Goal: Task Accomplishment & Management: Complete application form

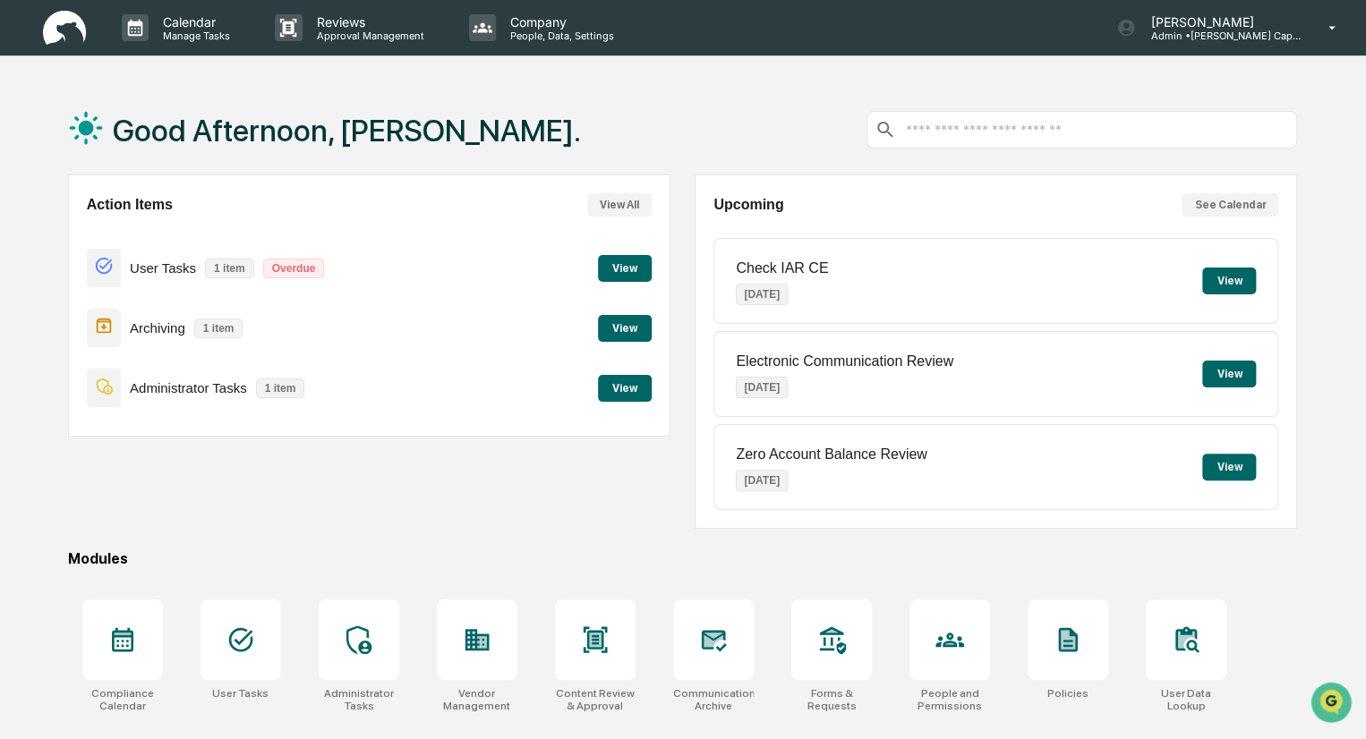
click at [612, 329] on button "View" at bounding box center [625, 328] width 54 height 27
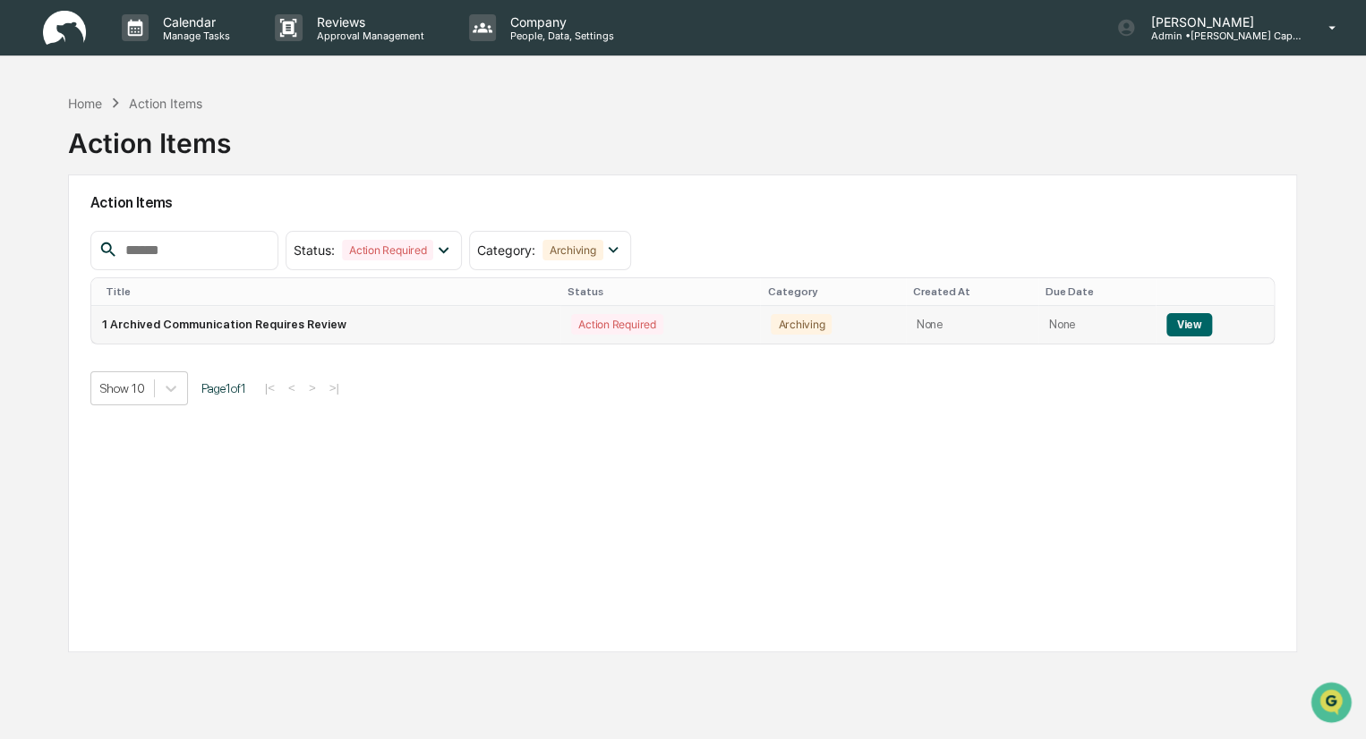
click at [1170, 321] on button "View" at bounding box center [1189, 324] width 46 height 23
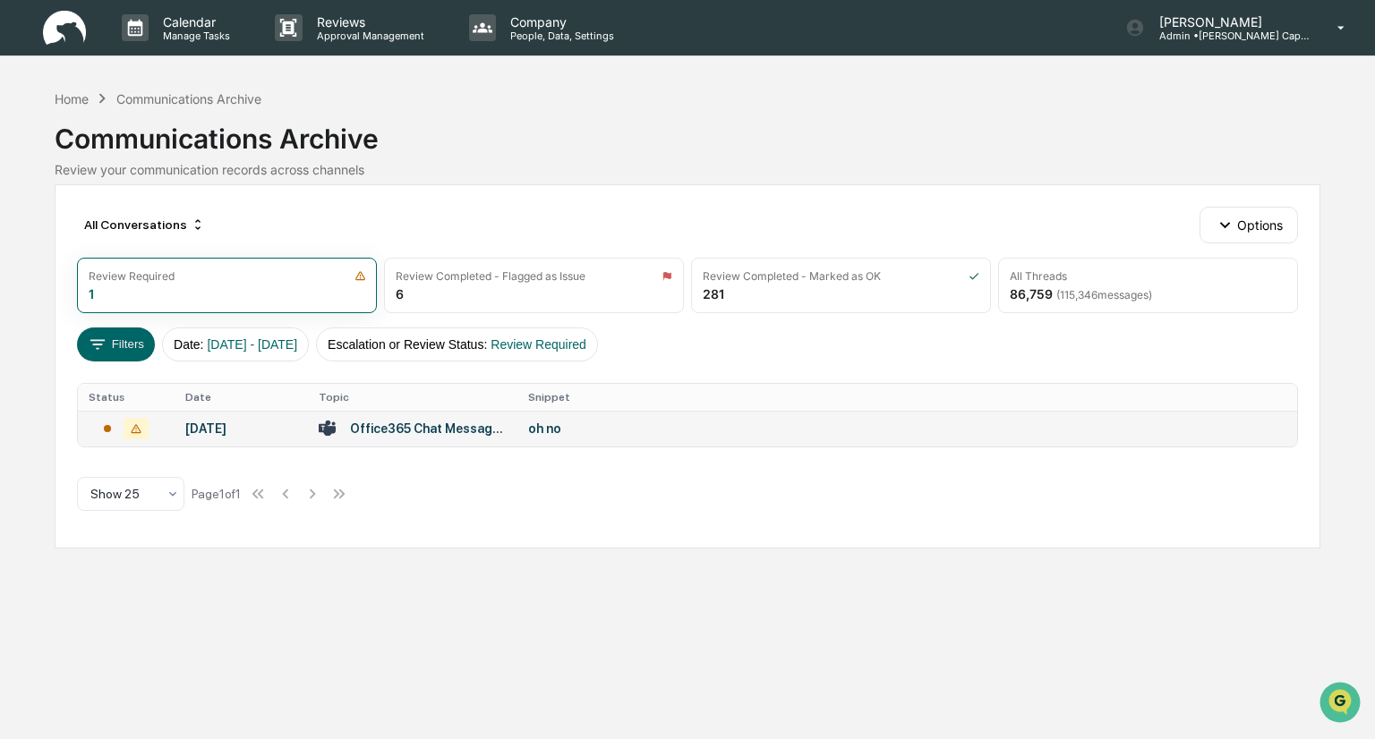
click at [451, 427] on div "Office365 Chat Messages with [PERSON_NAME], [PERSON_NAME] on [DATE]" at bounding box center [428, 429] width 157 height 14
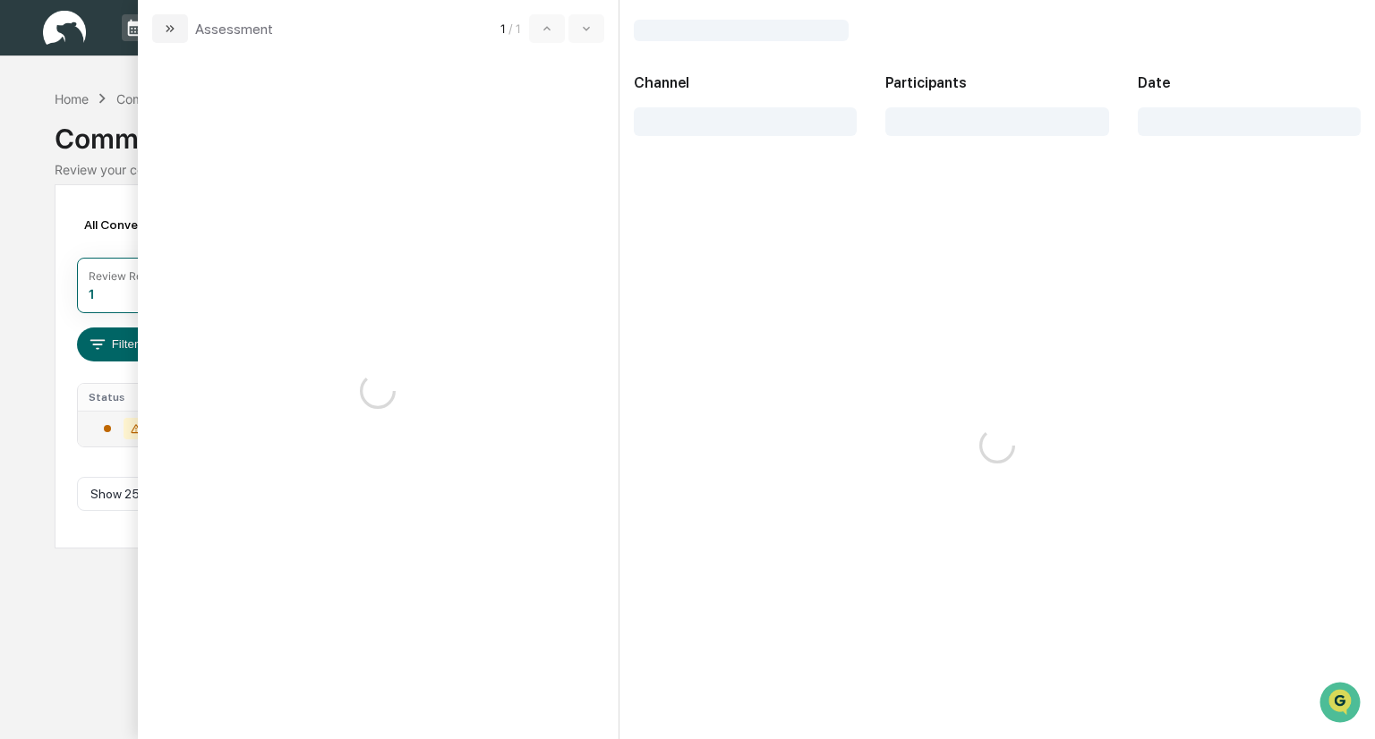
click at [451, 427] on div "Office365 Chat Messages with [PERSON_NAME], [PERSON_NAME] on [DATE]" at bounding box center [428, 429] width 157 height 14
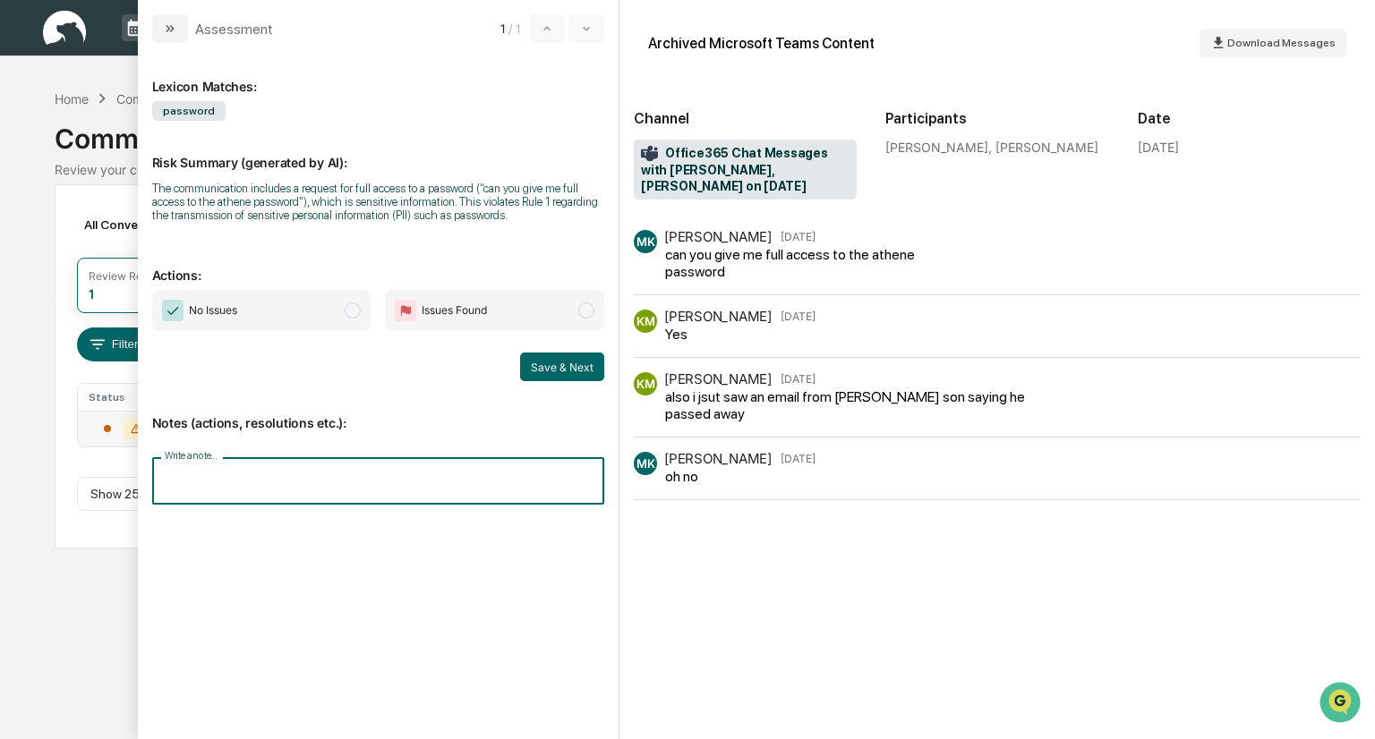
click at [311, 479] on input "Write a note..." at bounding box center [378, 480] width 453 height 47
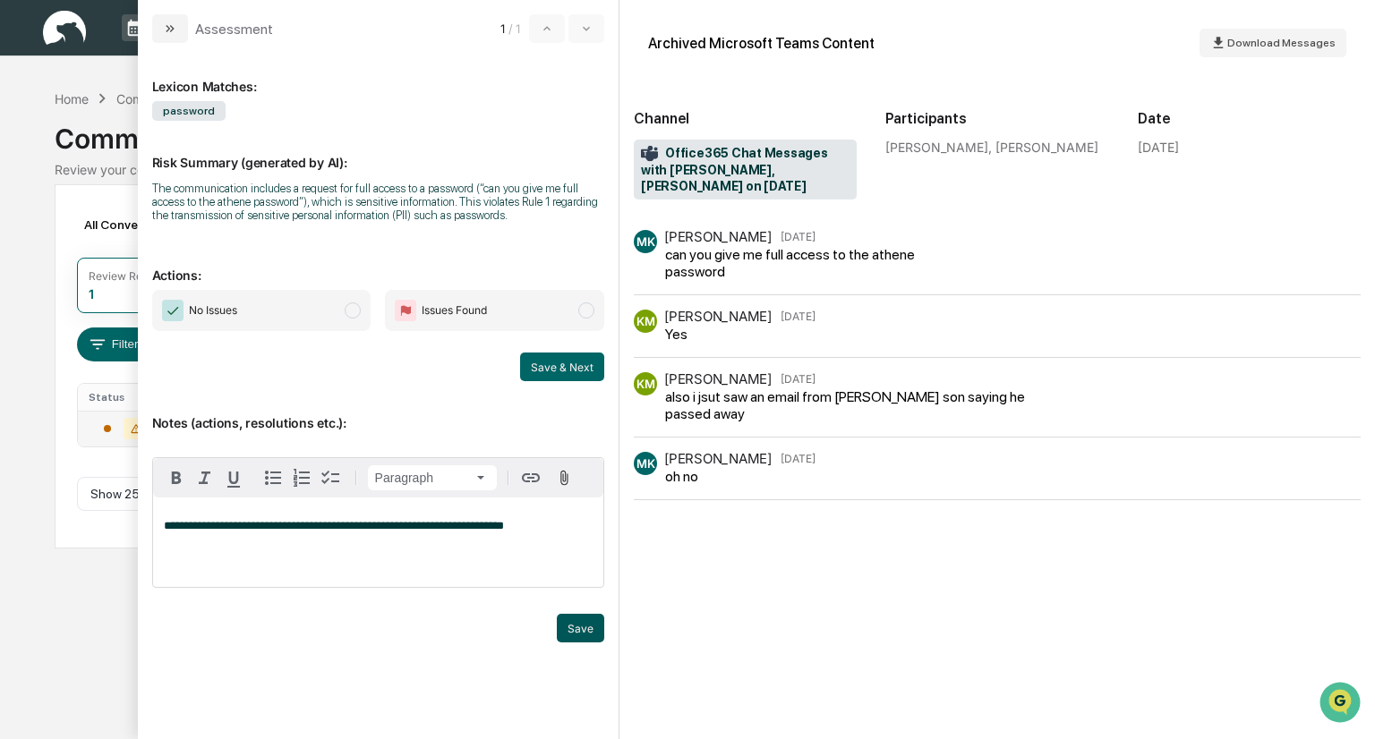
click at [576, 622] on button "Save" at bounding box center [580, 628] width 47 height 29
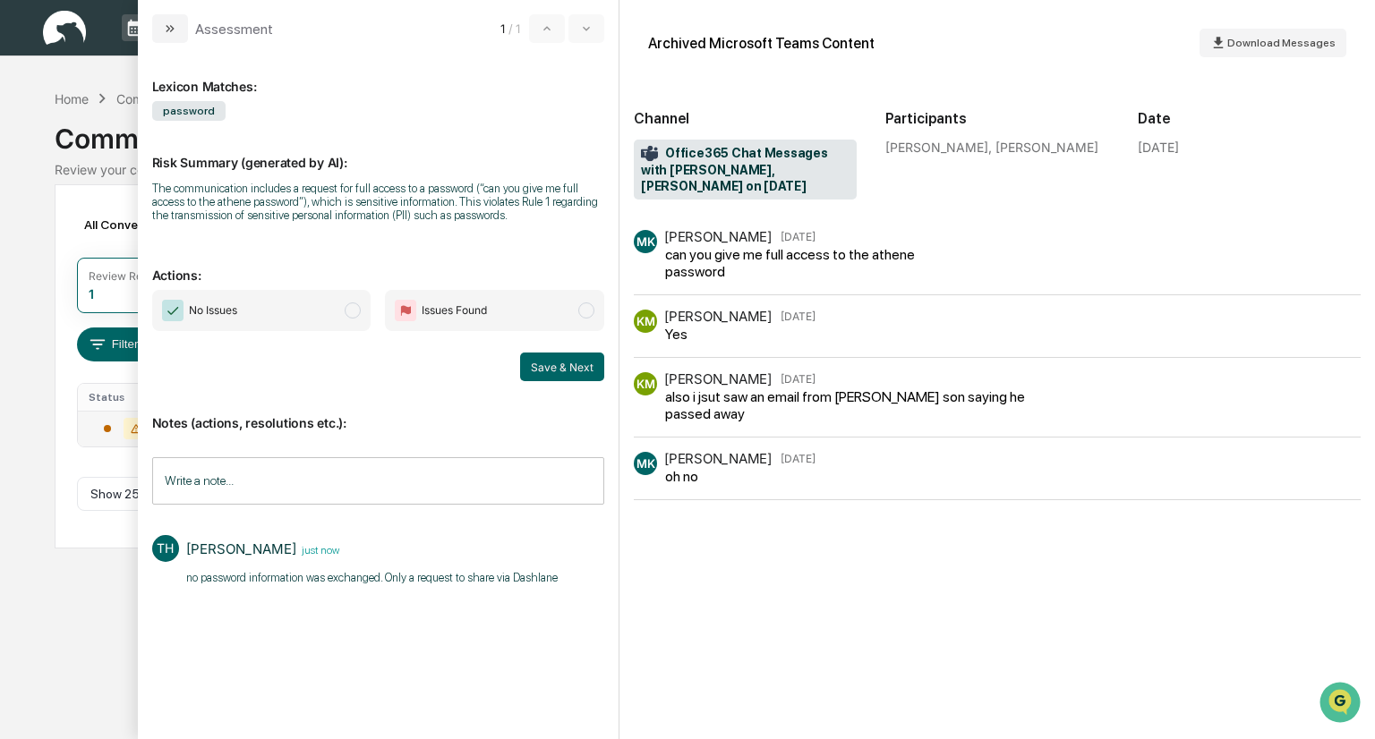
click at [109, 192] on div "All Conversations Options Review Required 1 Review Completed - Flagged as Issue…" at bounding box center [687, 366] width 1265 height 364
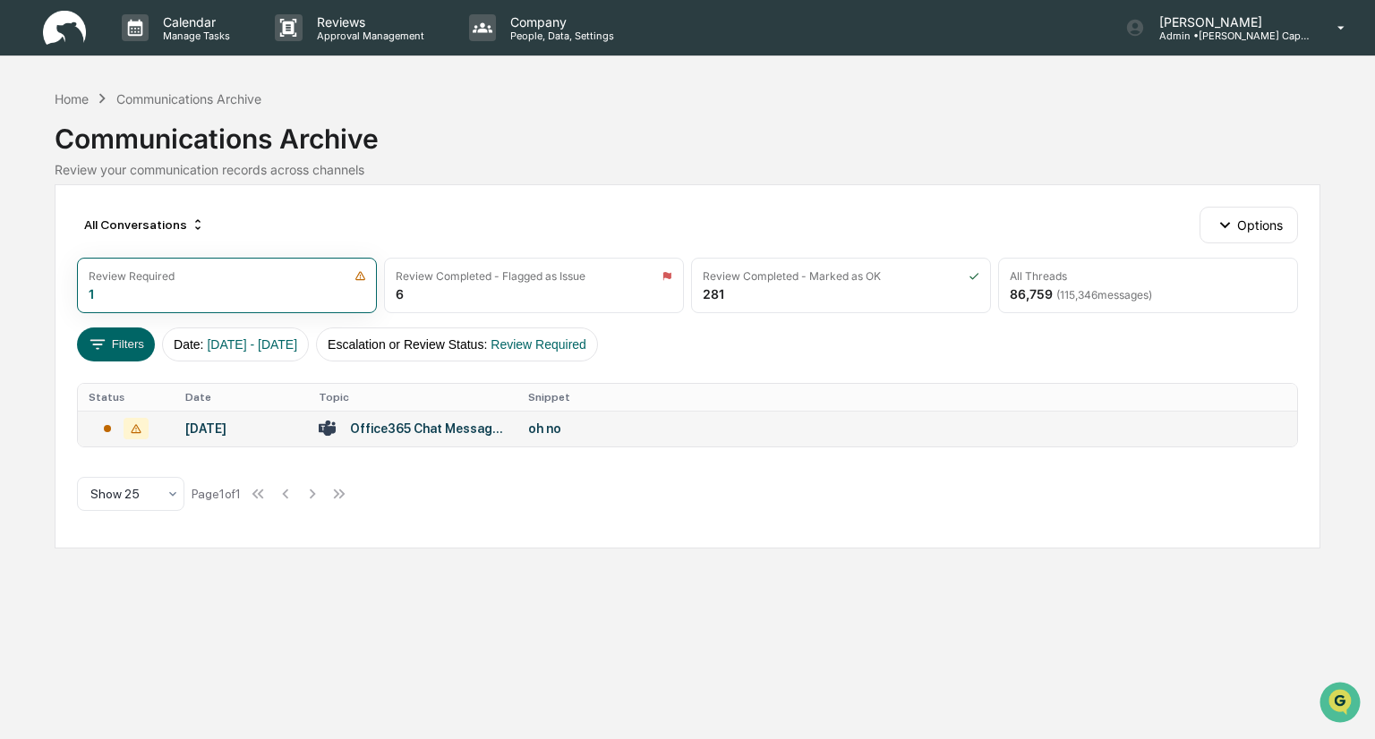
click at [212, 419] on td "[DATE]" at bounding box center [242, 429] width 134 height 36
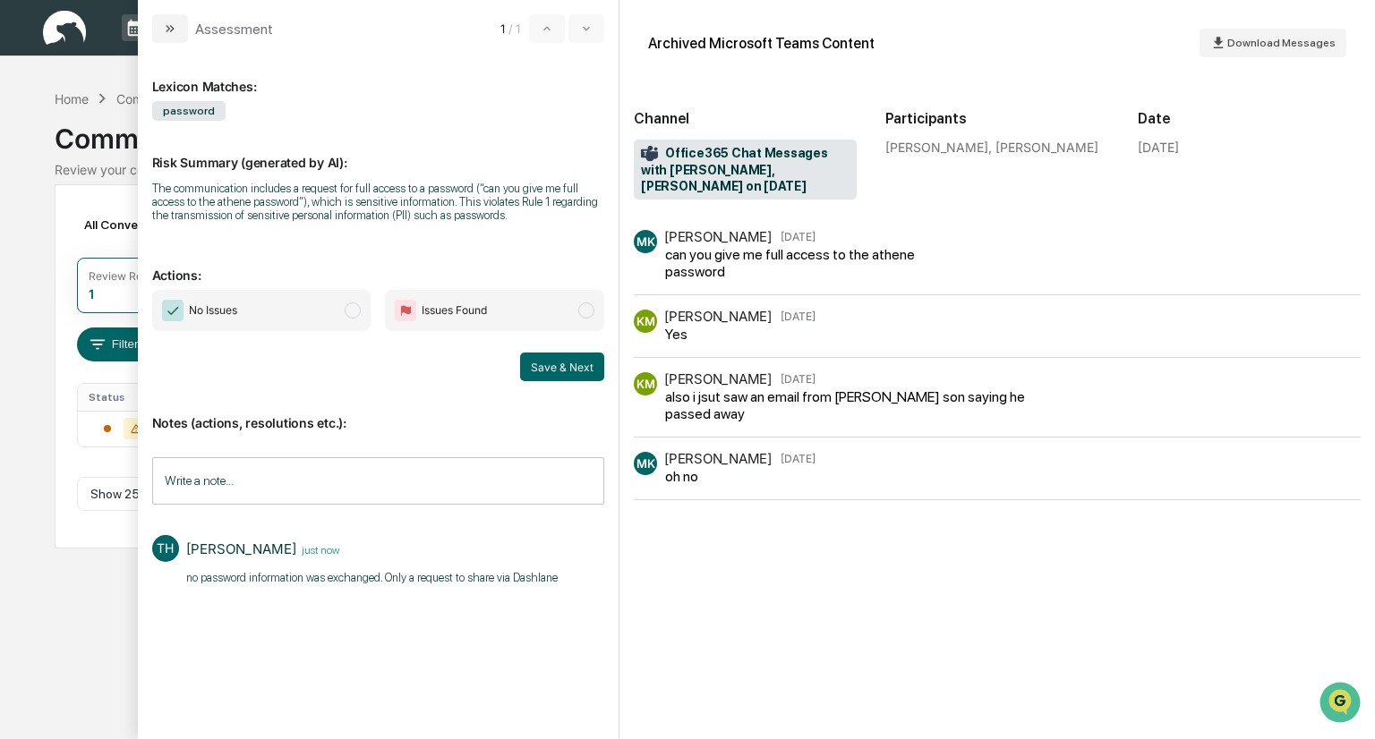
click at [359, 303] on span "No Issues" at bounding box center [261, 310] width 219 height 41
click at [546, 372] on button "Save & Next" at bounding box center [562, 367] width 84 height 29
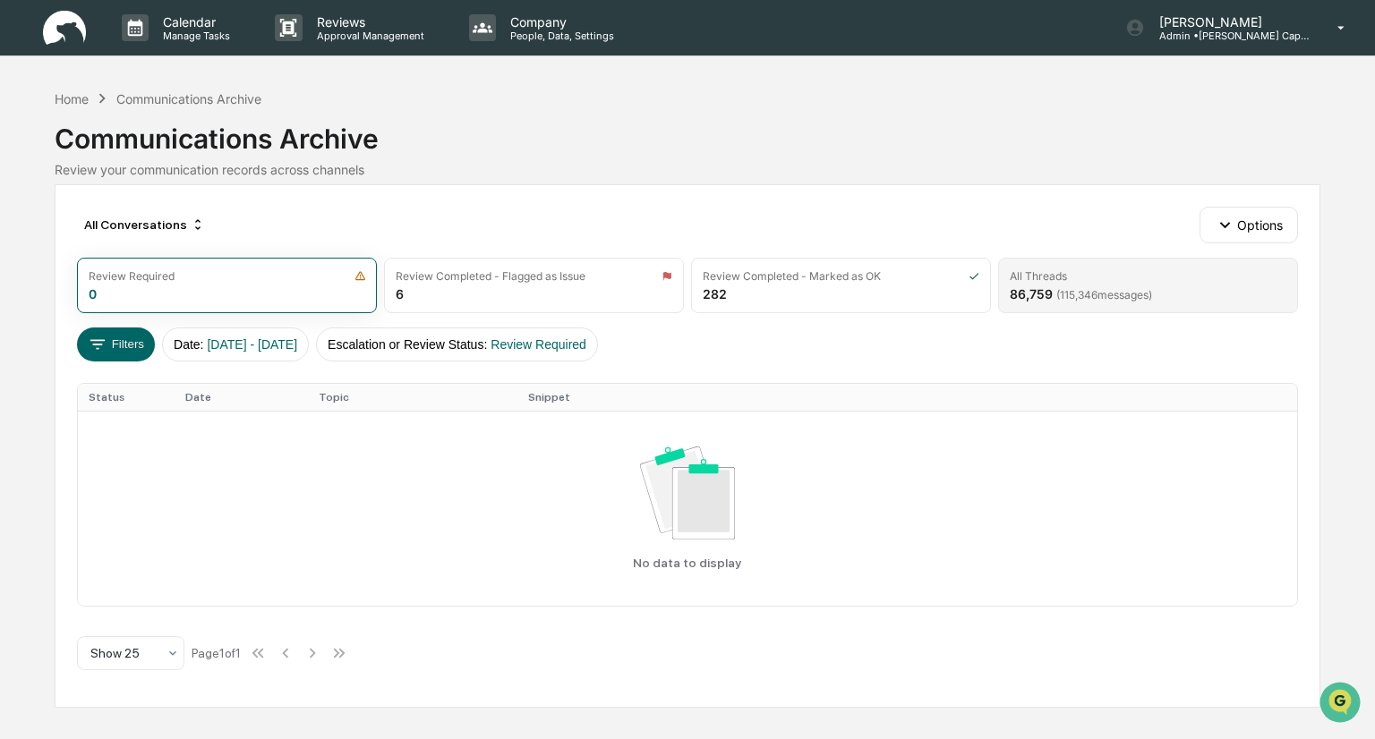
click at [1060, 290] on span "( 115,346 messages)" at bounding box center [1104, 294] width 96 height 13
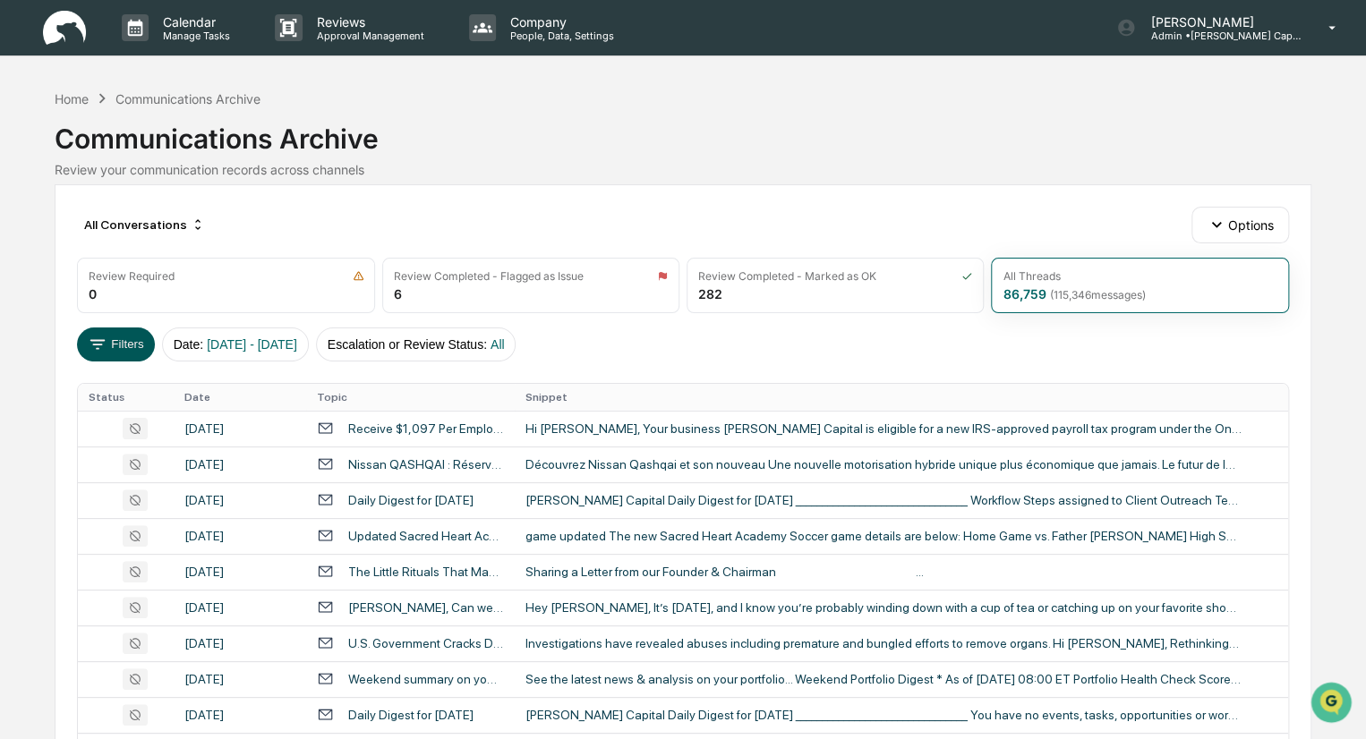
click at [132, 348] on button "Filters" at bounding box center [116, 345] width 78 height 34
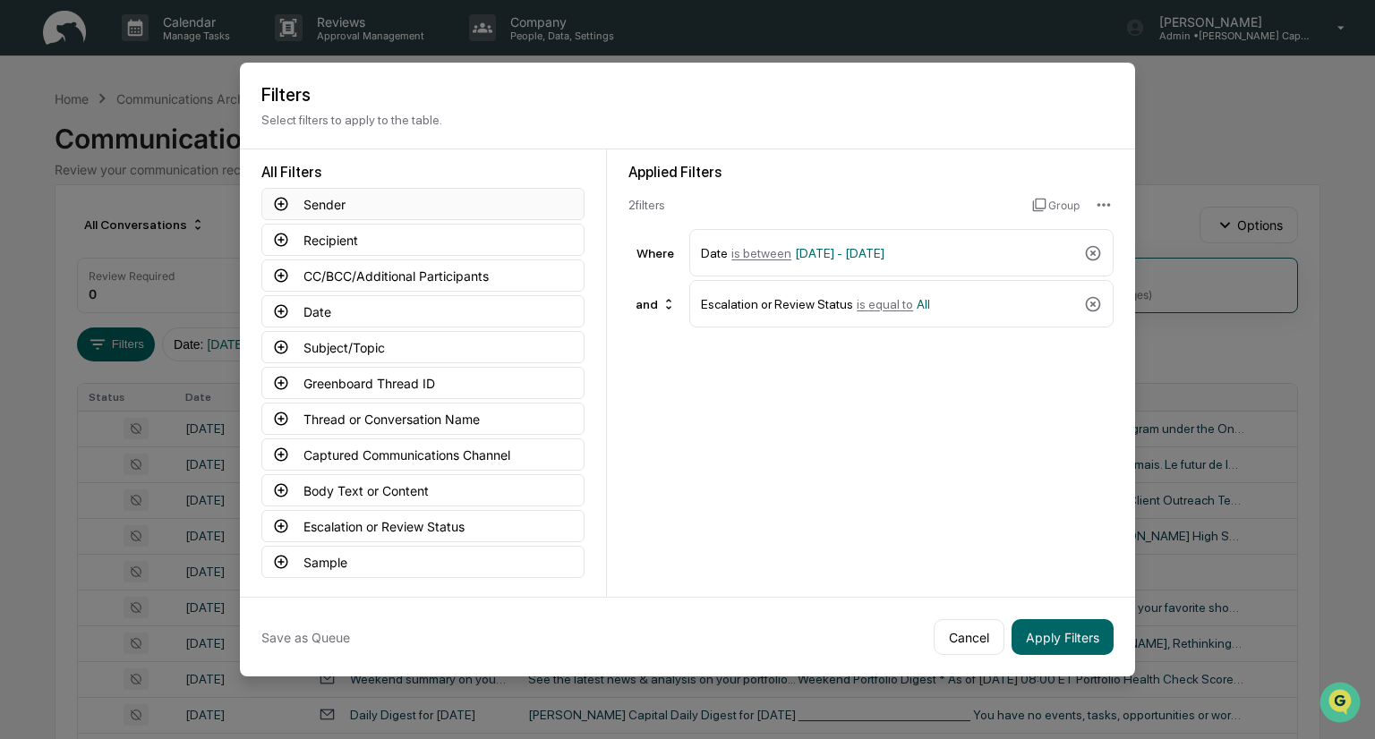
click at [303, 199] on button "Sender" at bounding box center [422, 204] width 323 height 32
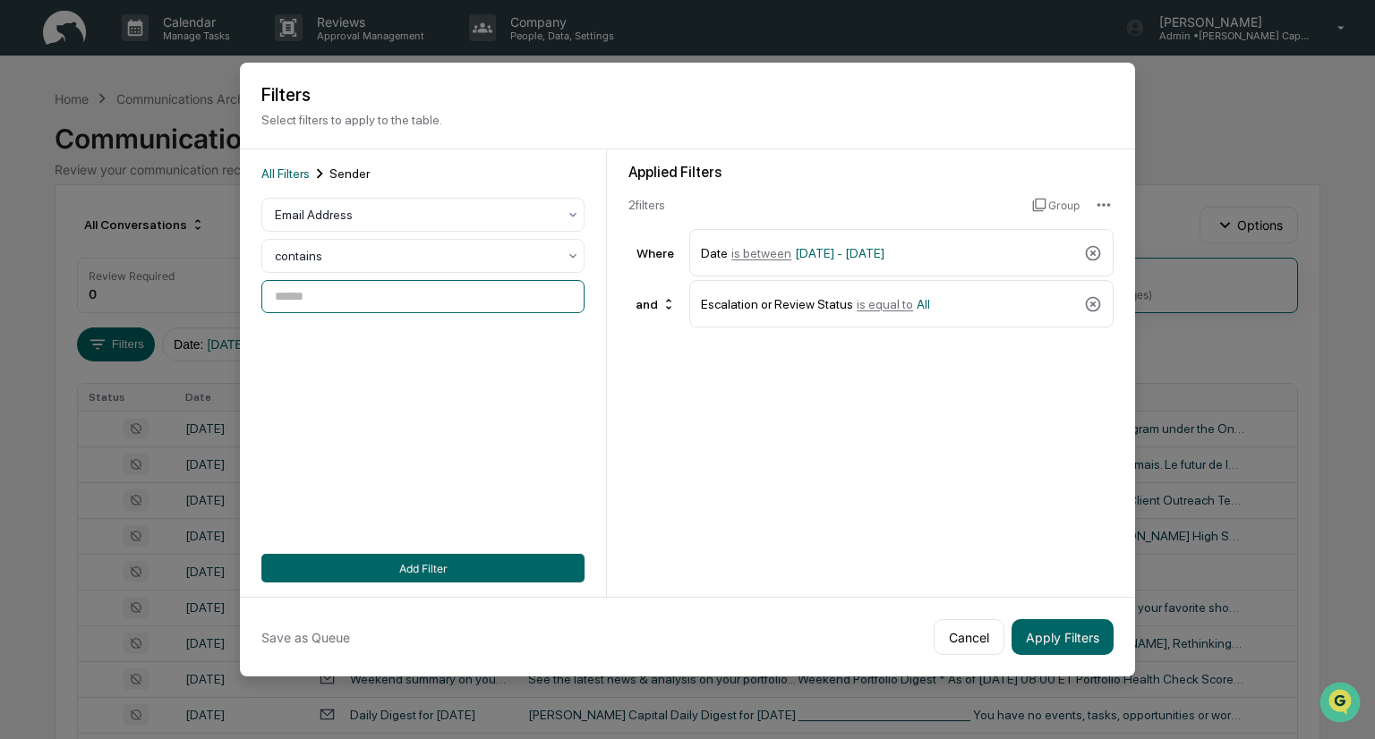
click at [303, 293] on input at bounding box center [422, 296] width 323 height 33
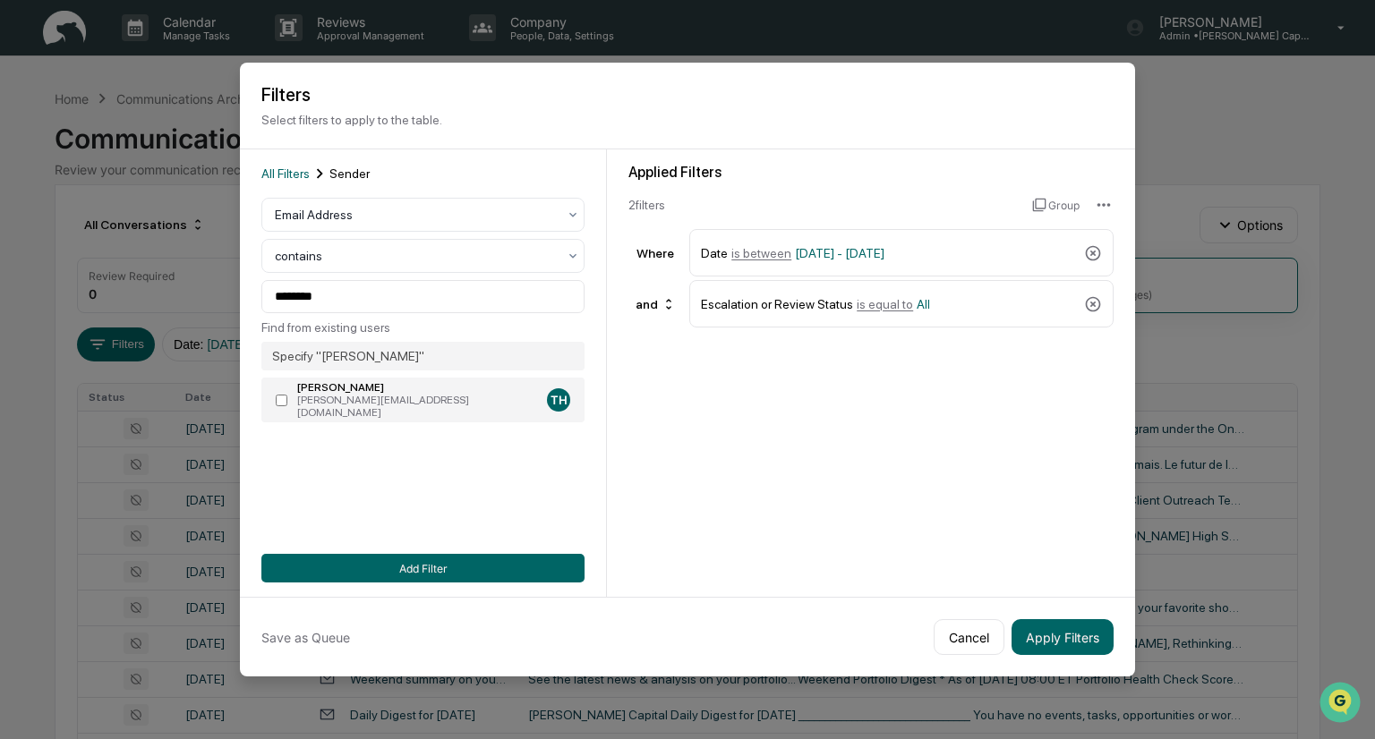
type input "**********"
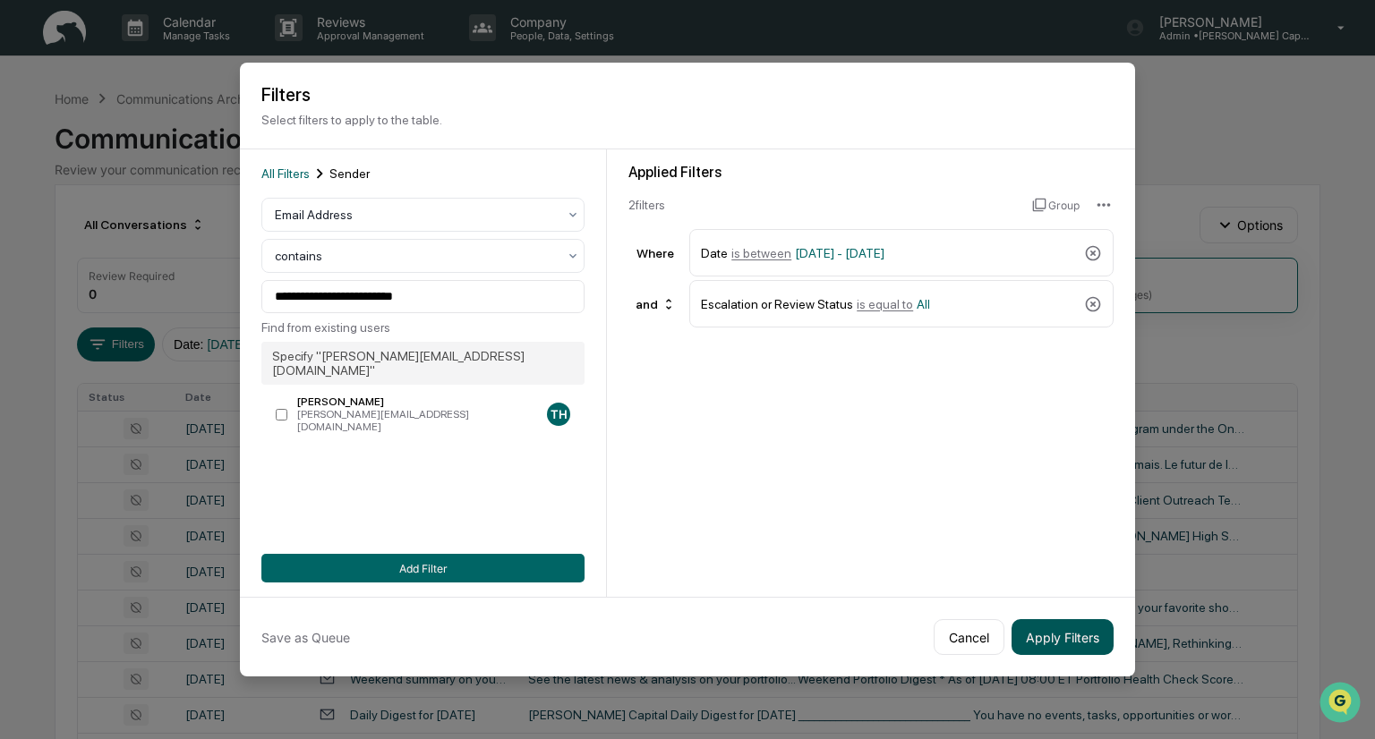
click at [1053, 641] on button "Apply Filters" at bounding box center [1062, 637] width 102 height 36
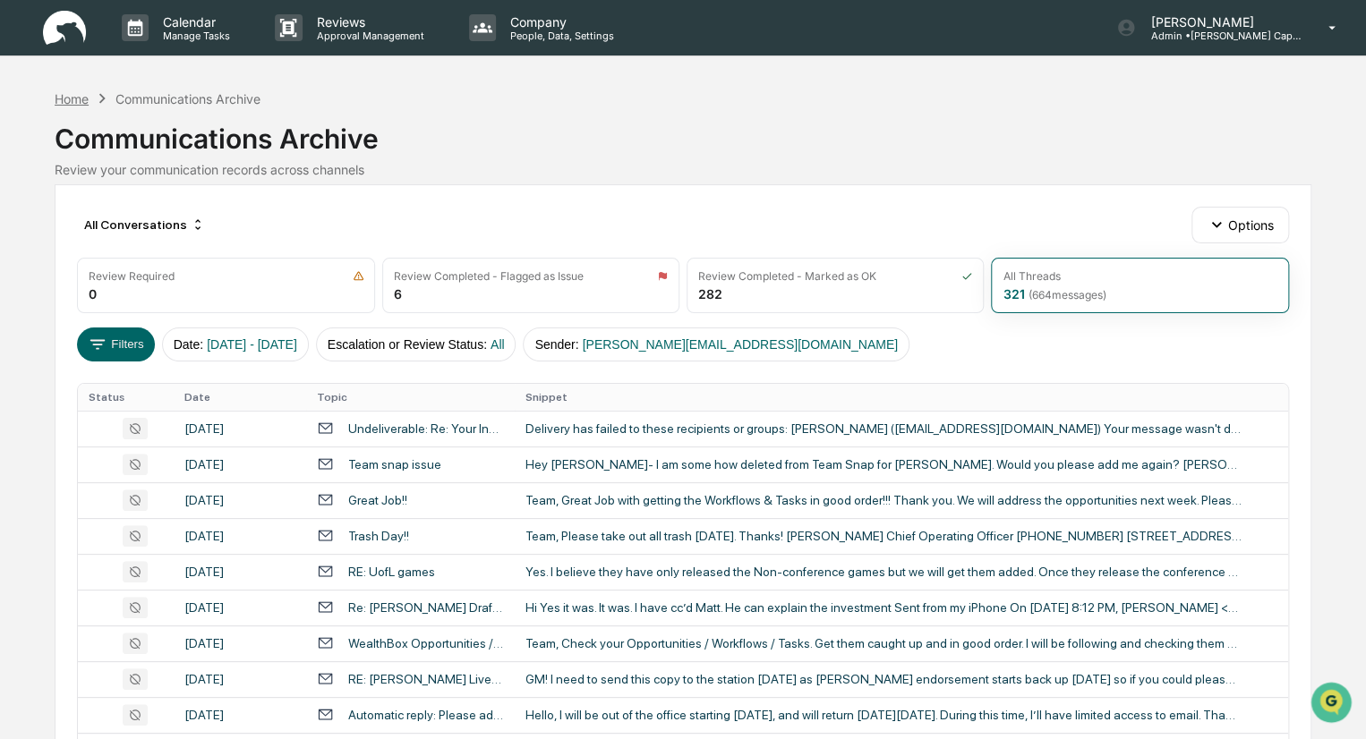
click at [77, 98] on div "Home" at bounding box center [72, 98] width 34 height 15
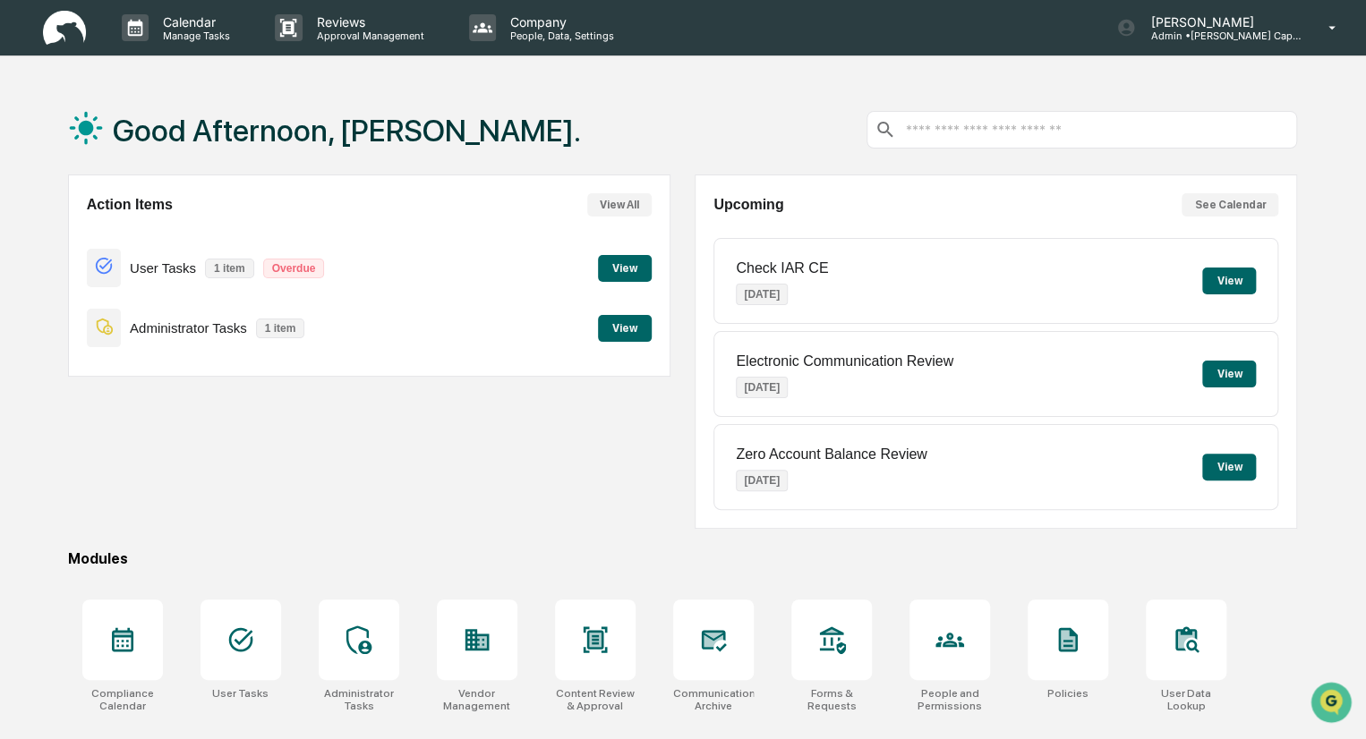
click at [635, 267] on button "View" at bounding box center [625, 268] width 54 height 27
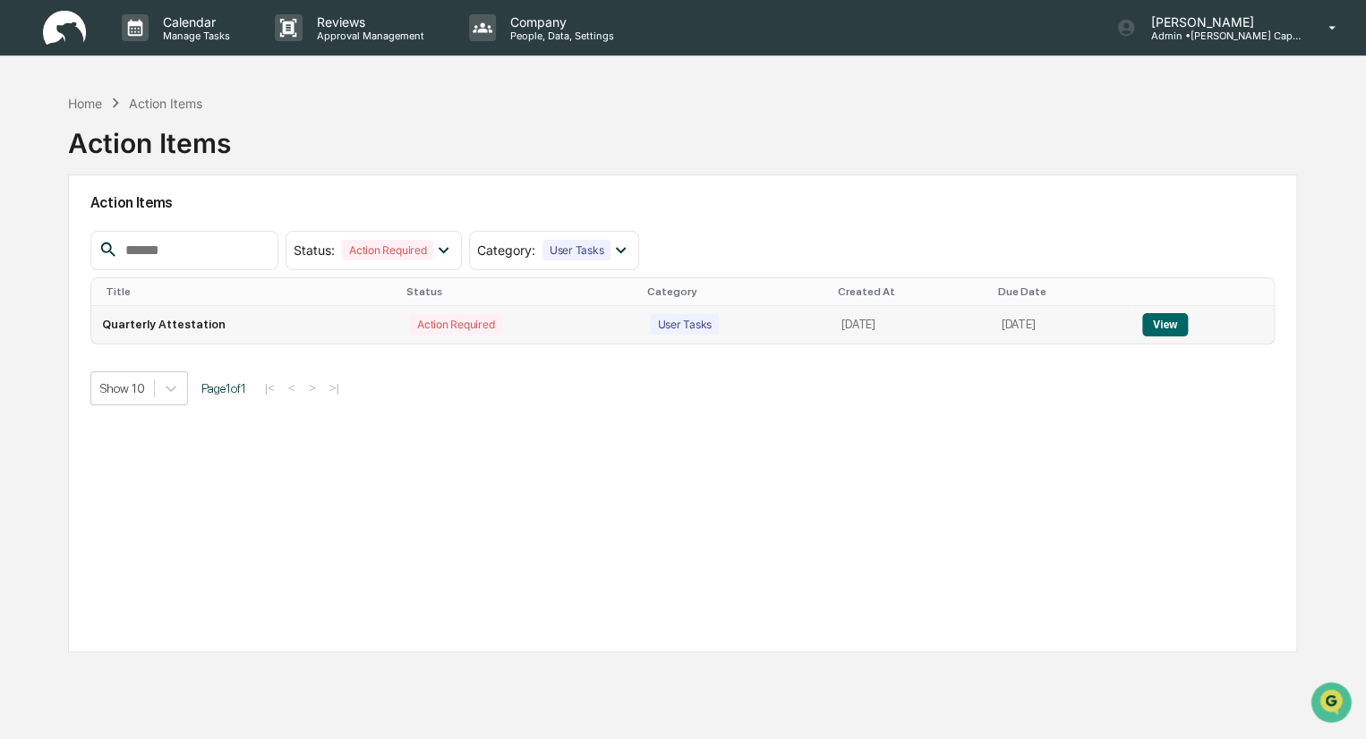
click at [1169, 321] on button "View" at bounding box center [1165, 324] width 46 height 23
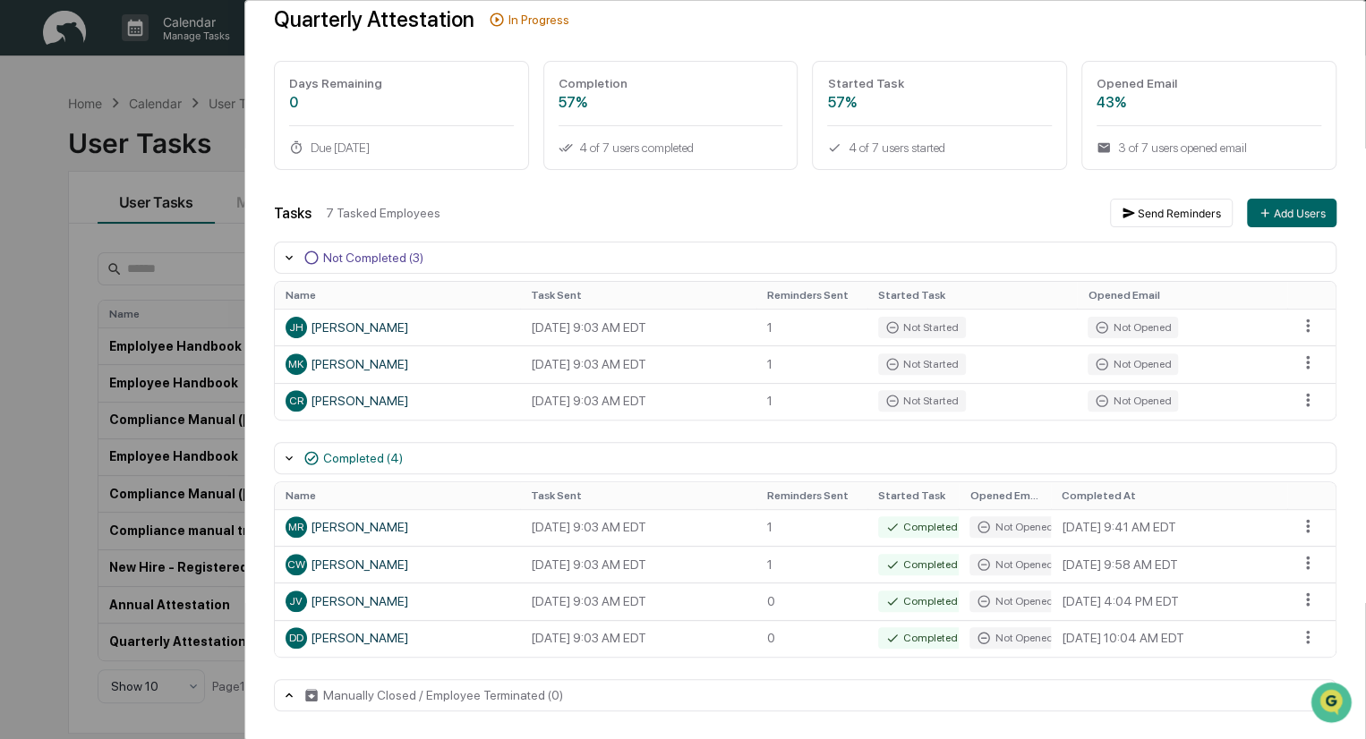
scroll to position [82, 0]
click at [224, 118] on div "User Tasks Quarterly Attestation Task Details Quarterly Attestation In Progress…" at bounding box center [683, 369] width 1366 height 739
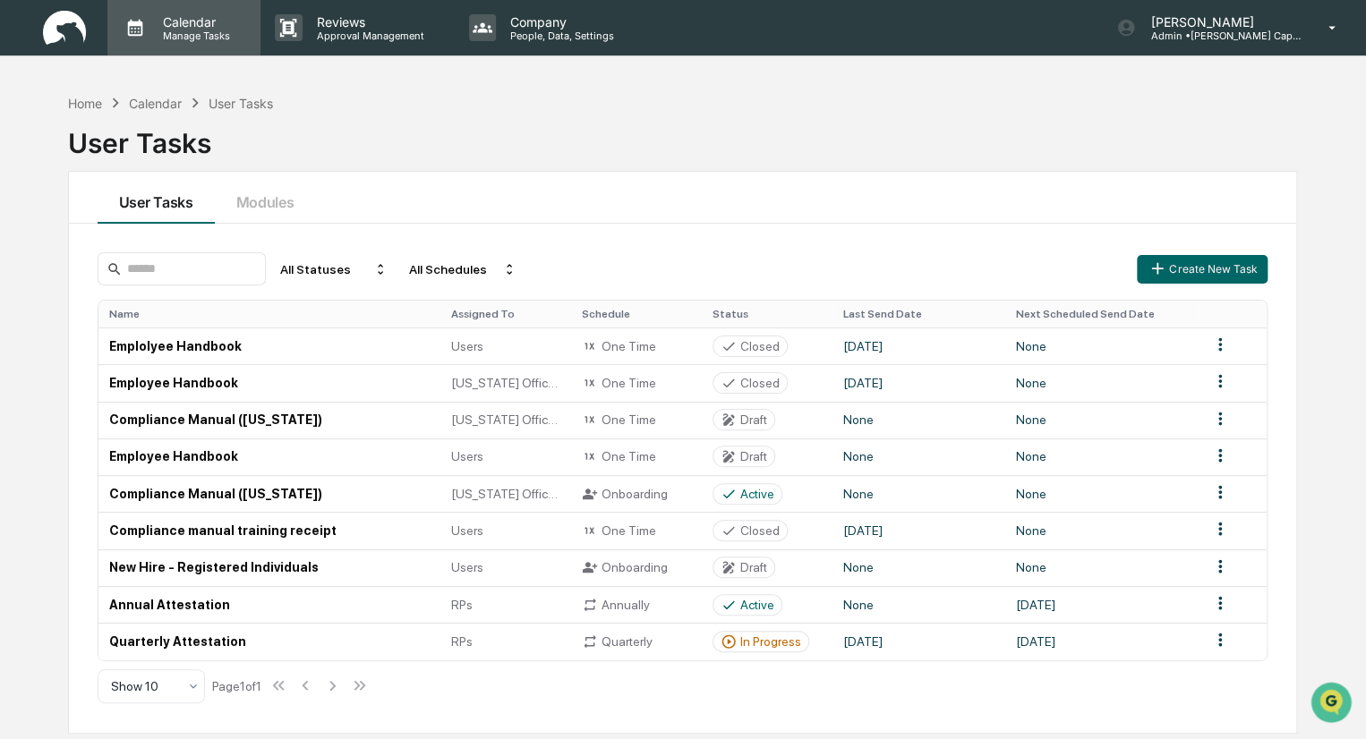
click at [170, 31] on p "Manage Tasks" at bounding box center [194, 36] width 90 height 13
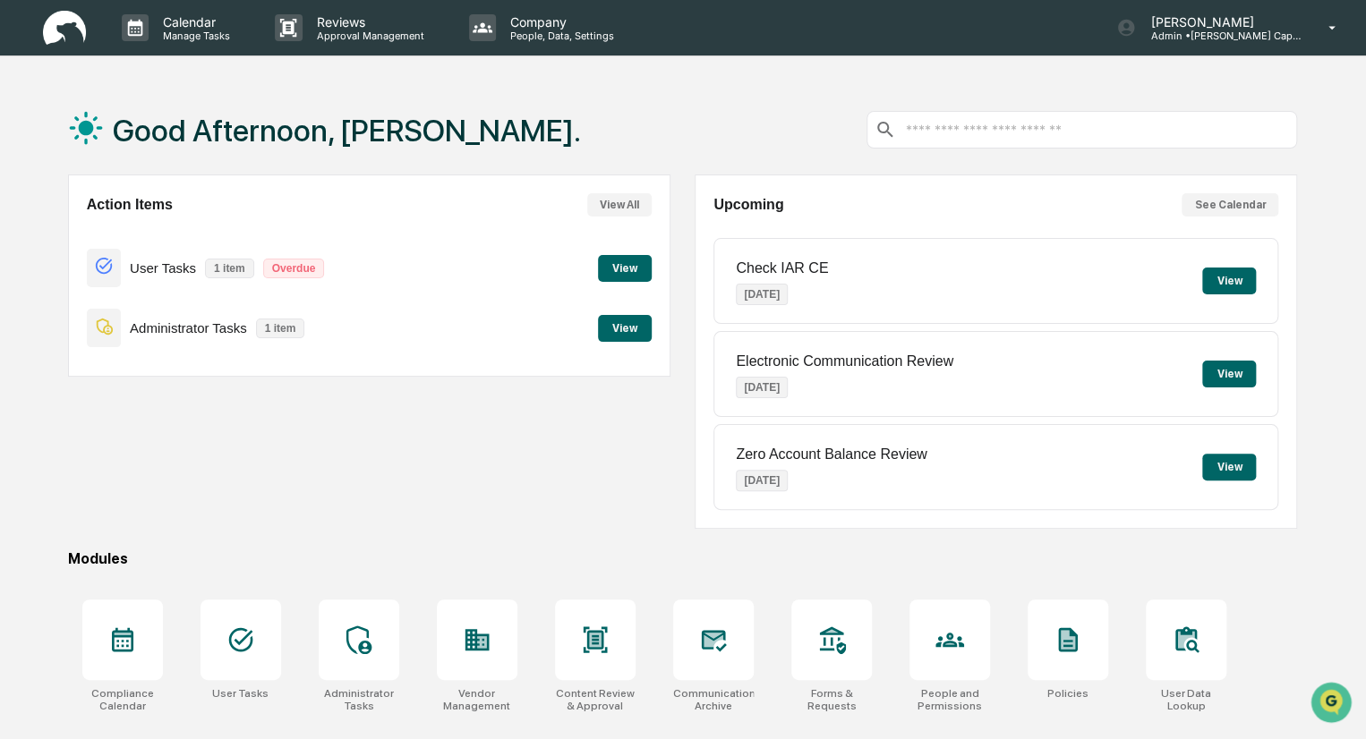
click at [625, 330] on button "View" at bounding box center [625, 328] width 54 height 27
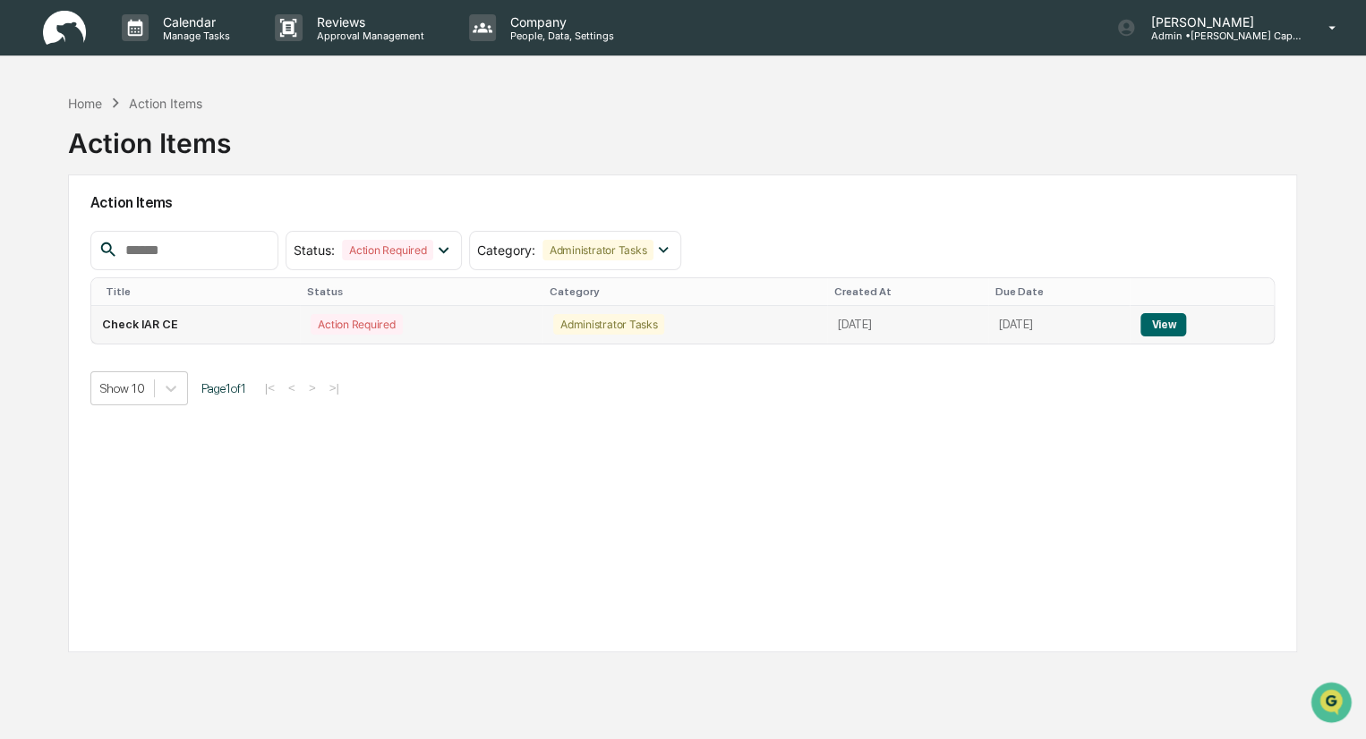
click at [1186, 323] on button "View" at bounding box center [1163, 324] width 46 height 23
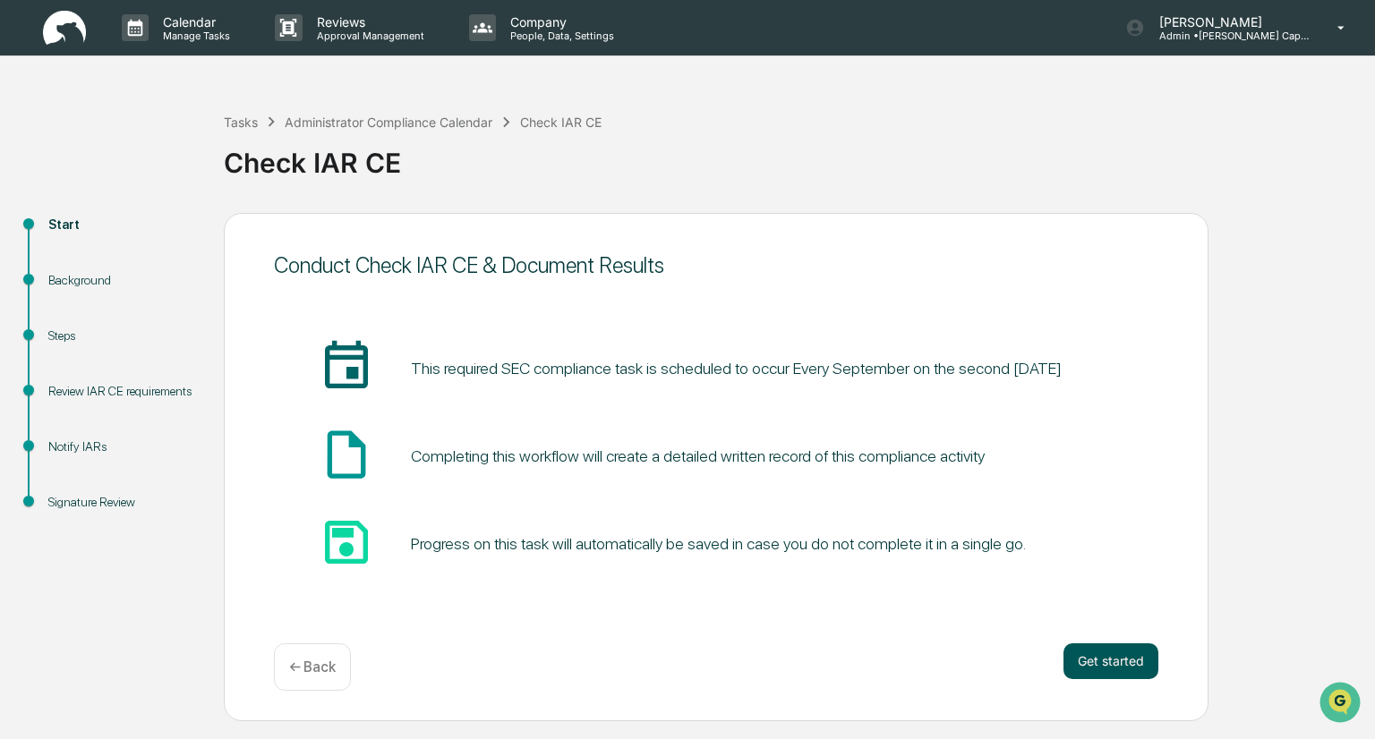
click at [1103, 660] on button "Get started" at bounding box center [1110, 662] width 95 height 36
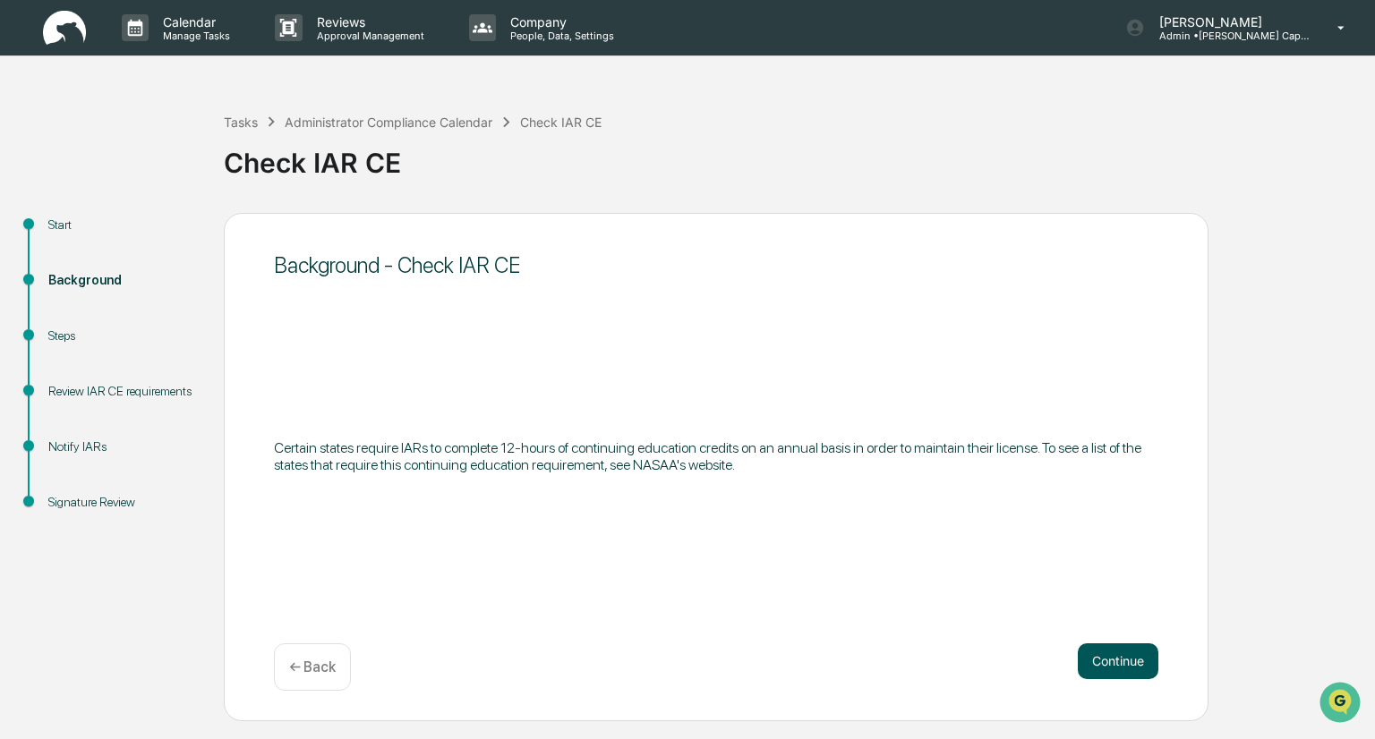
click at [1103, 660] on button "Continue" at bounding box center [1118, 662] width 81 height 36
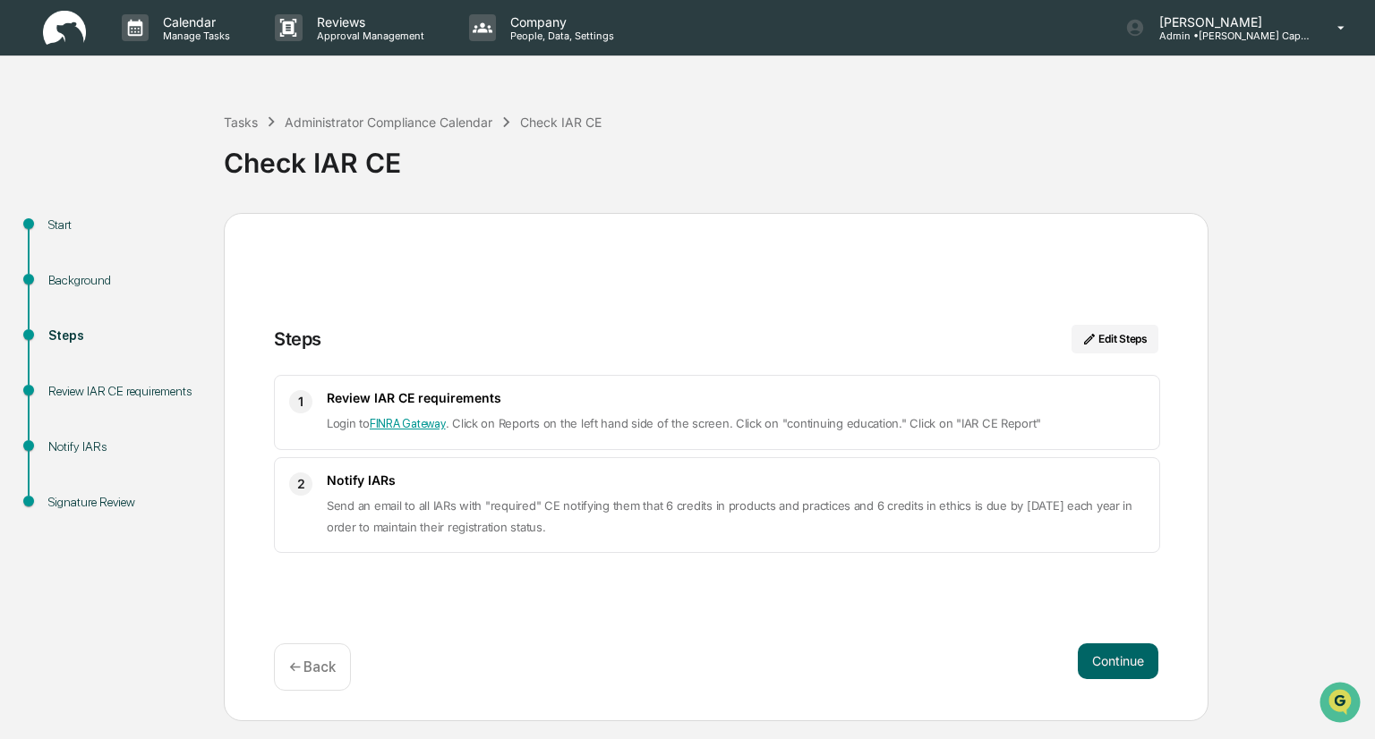
click at [422, 427] on link "FINRA Gateway" at bounding box center [408, 423] width 76 height 13
click at [1120, 653] on button "Continue" at bounding box center [1118, 662] width 81 height 36
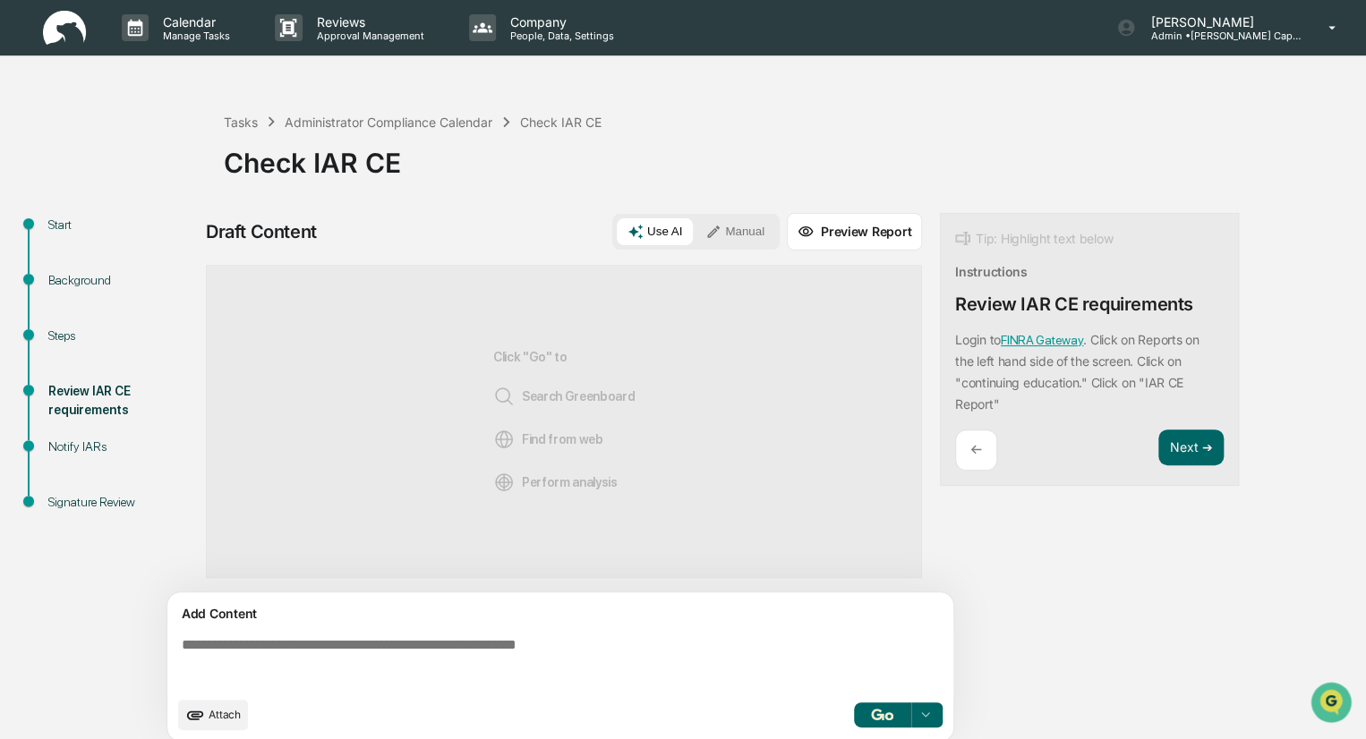
scroll to position [13, 0]
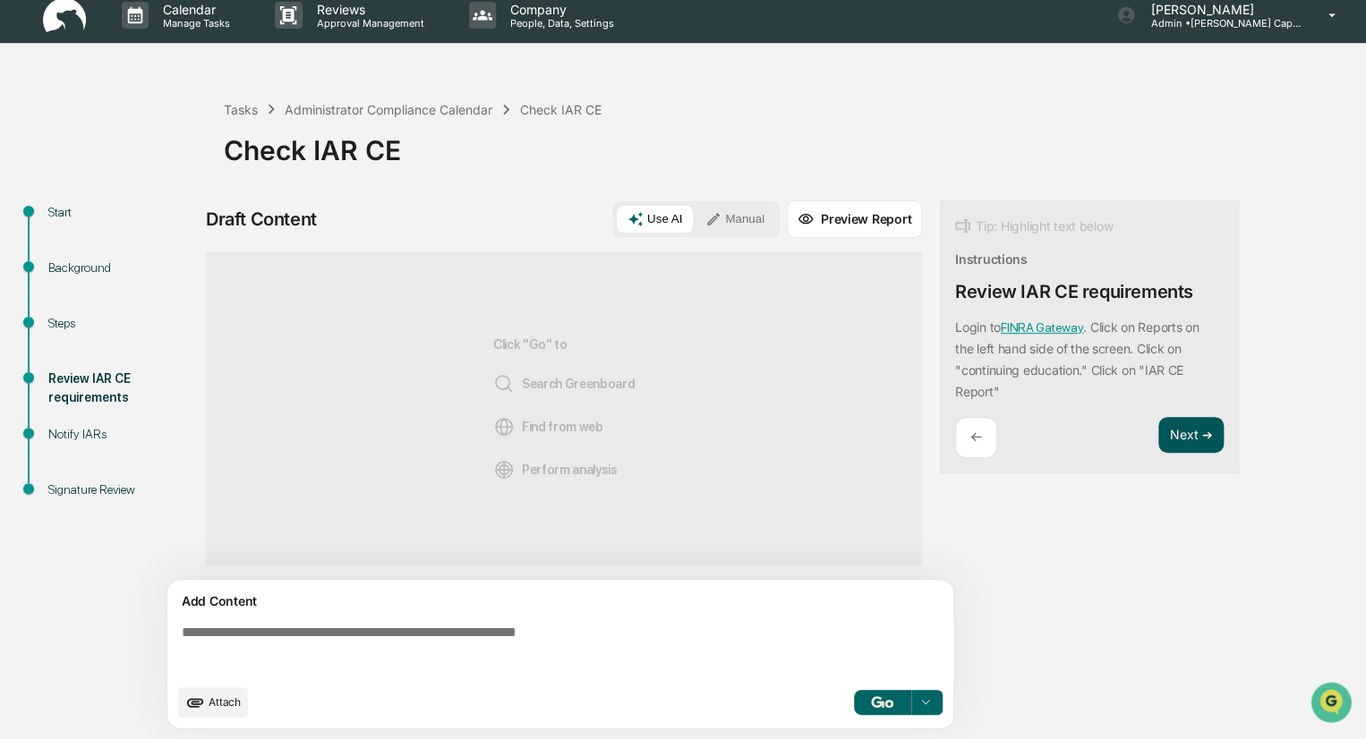
click at [1185, 431] on button "Next ➔" at bounding box center [1190, 435] width 65 height 37
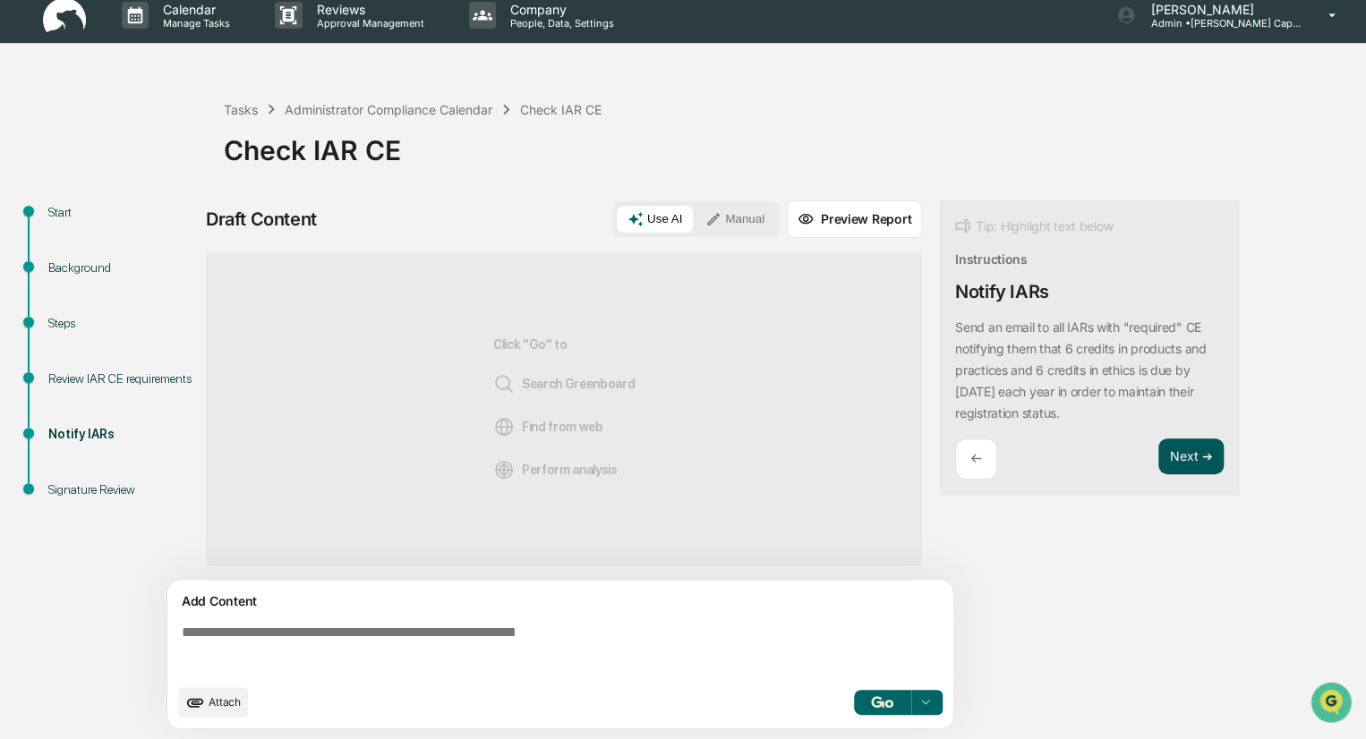
click at [1190, 445] on button "Next ➔" at bounding box center [1190, 457] width 65 height 37
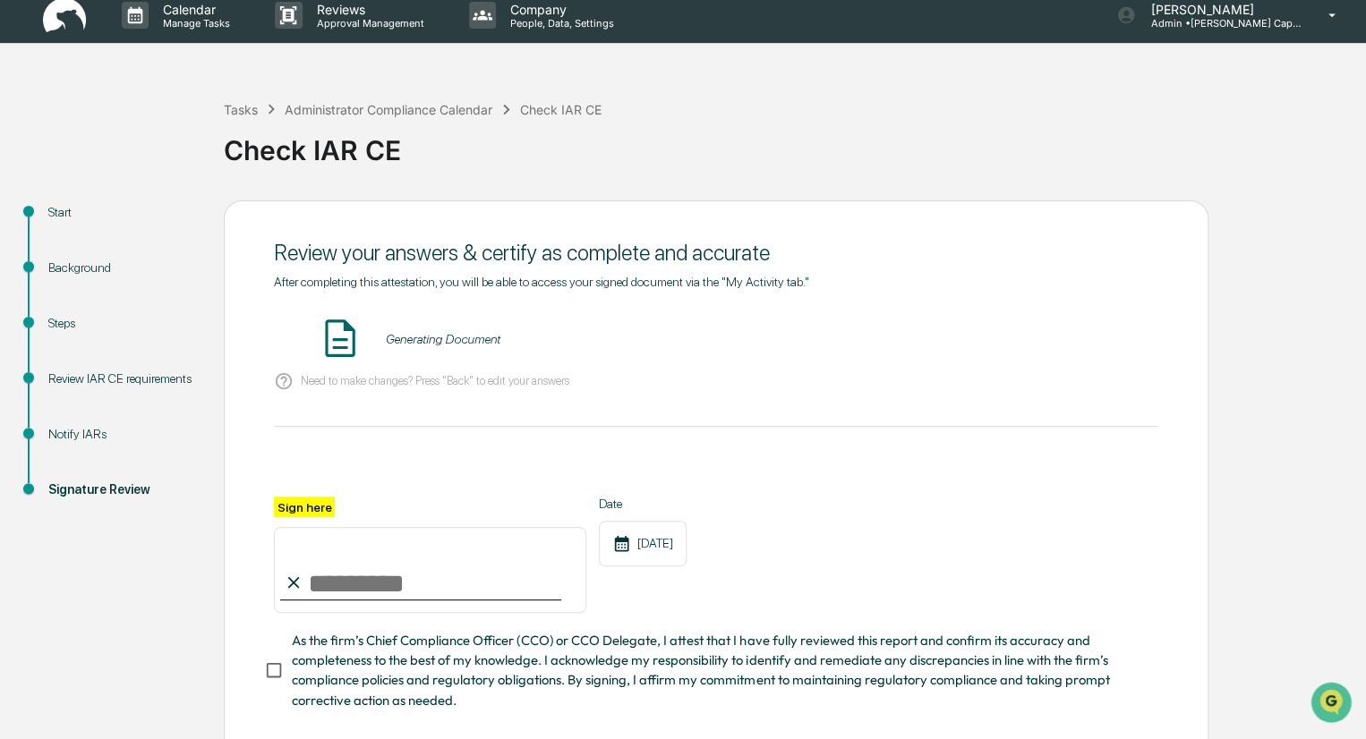
click at [376, 569] on input "Sign here" at bounding box center [430, 570] width 312 height 86
type input "**********"
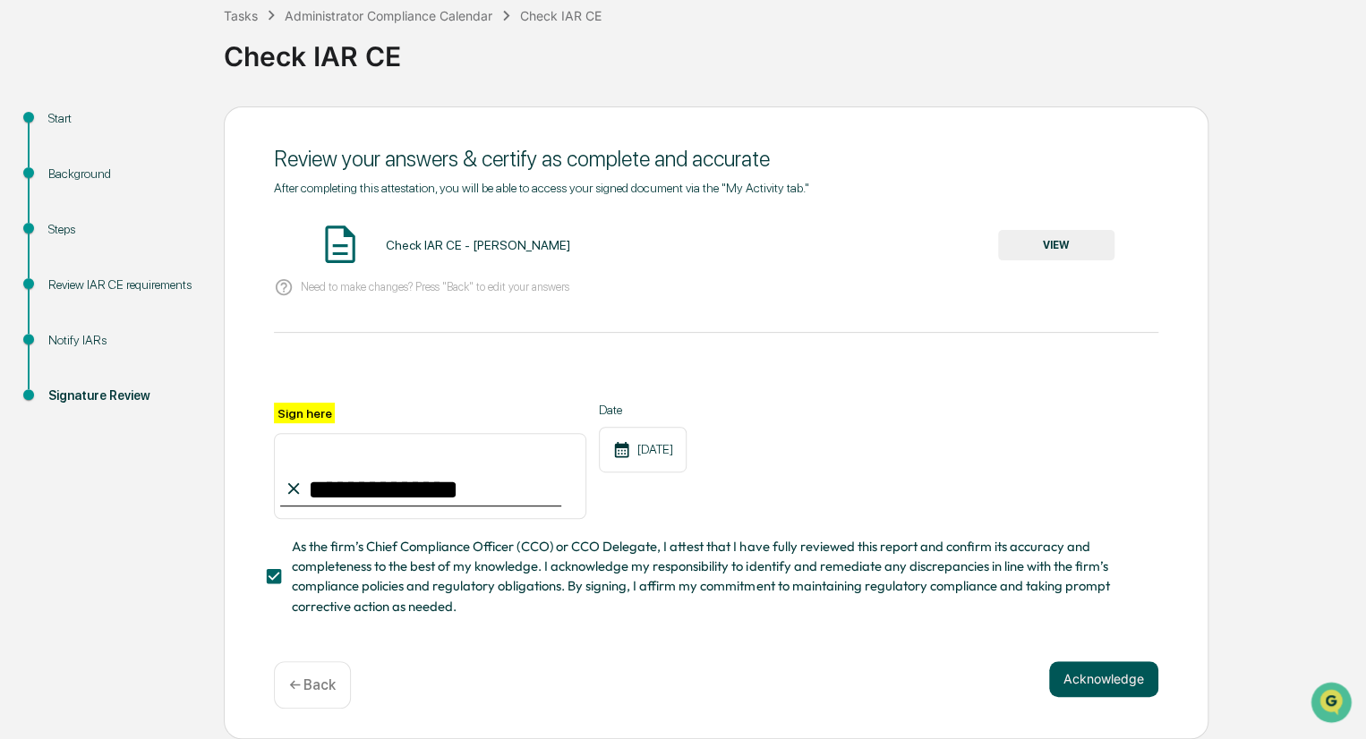
click at [1085, 674] on button "Acknowledge" at bounding box center [1103, 679] width 109 height 36
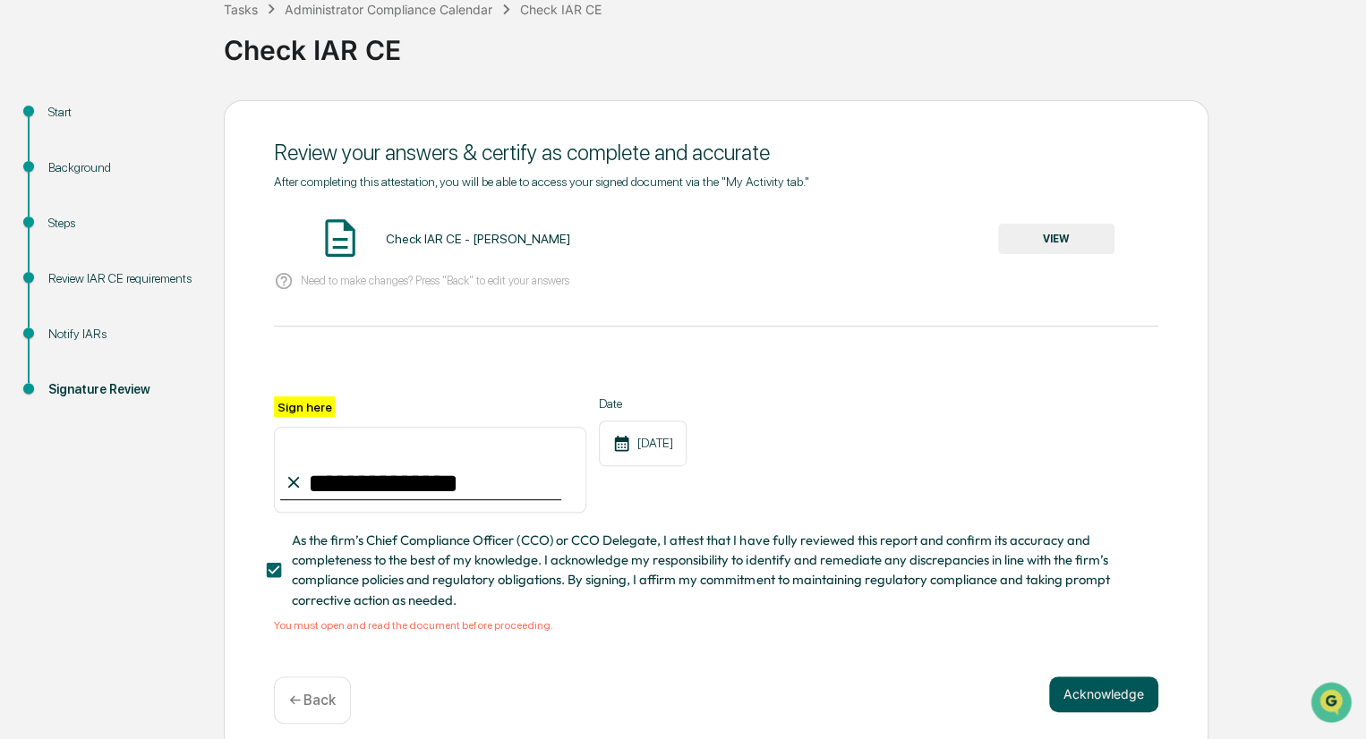
scroll to position [0, 0]
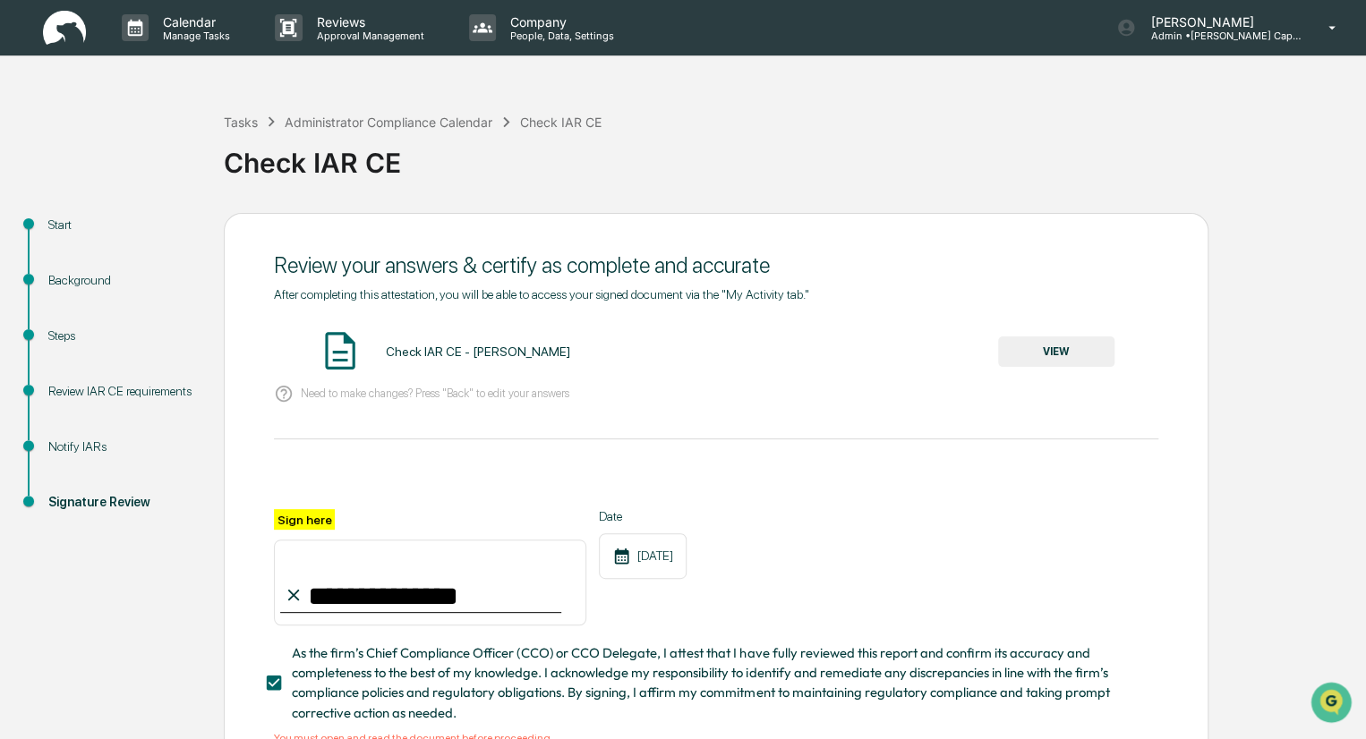
click at [1043, 348] on button "VIEW" at bounding box center [1056, 352] width 116 height 30
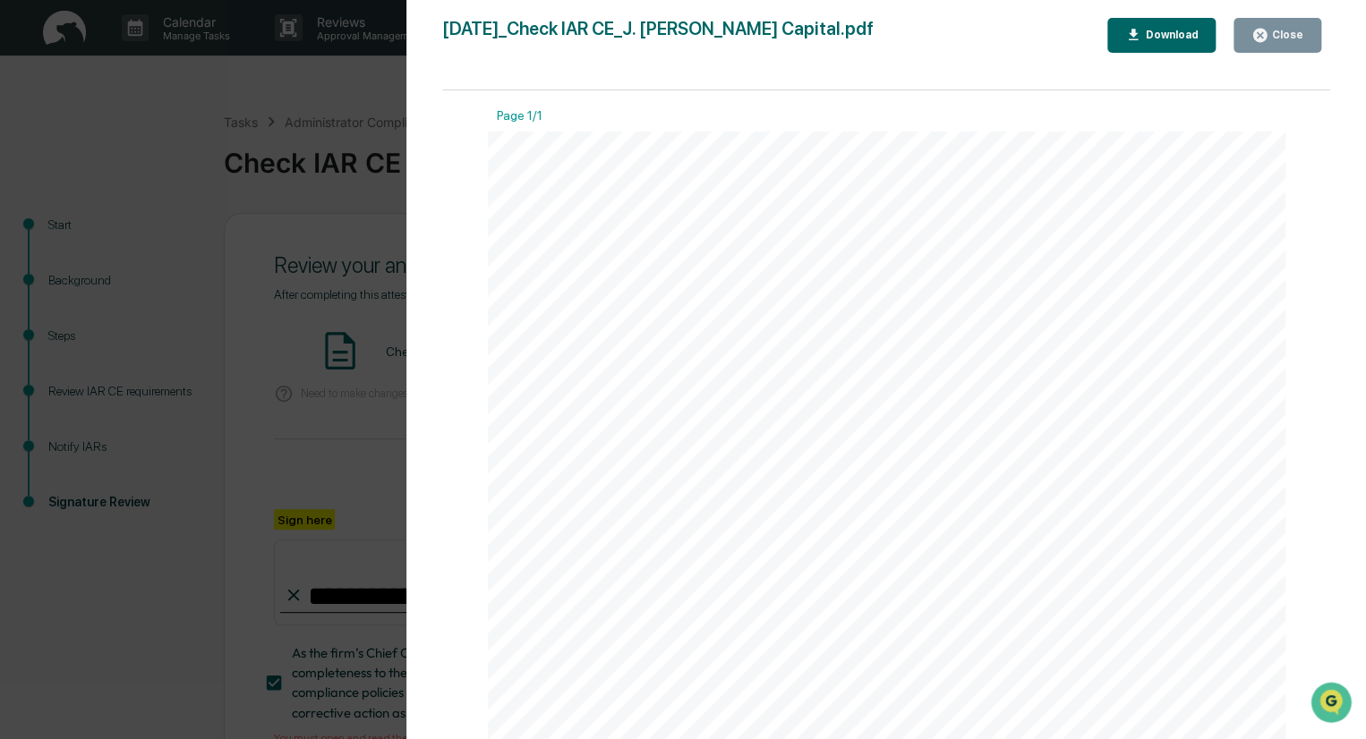
click at [1174, 40] on div "Download" at bounding box center [1169, 35] width 56 height 13
click at [201, 546] on div "Version History [DATE] 06:39 PM [PERSON_NAME] [DATE]_Check IAR CE_J. [PERSON_NA…" at bounding box center [683, 369] width 1366 height 739
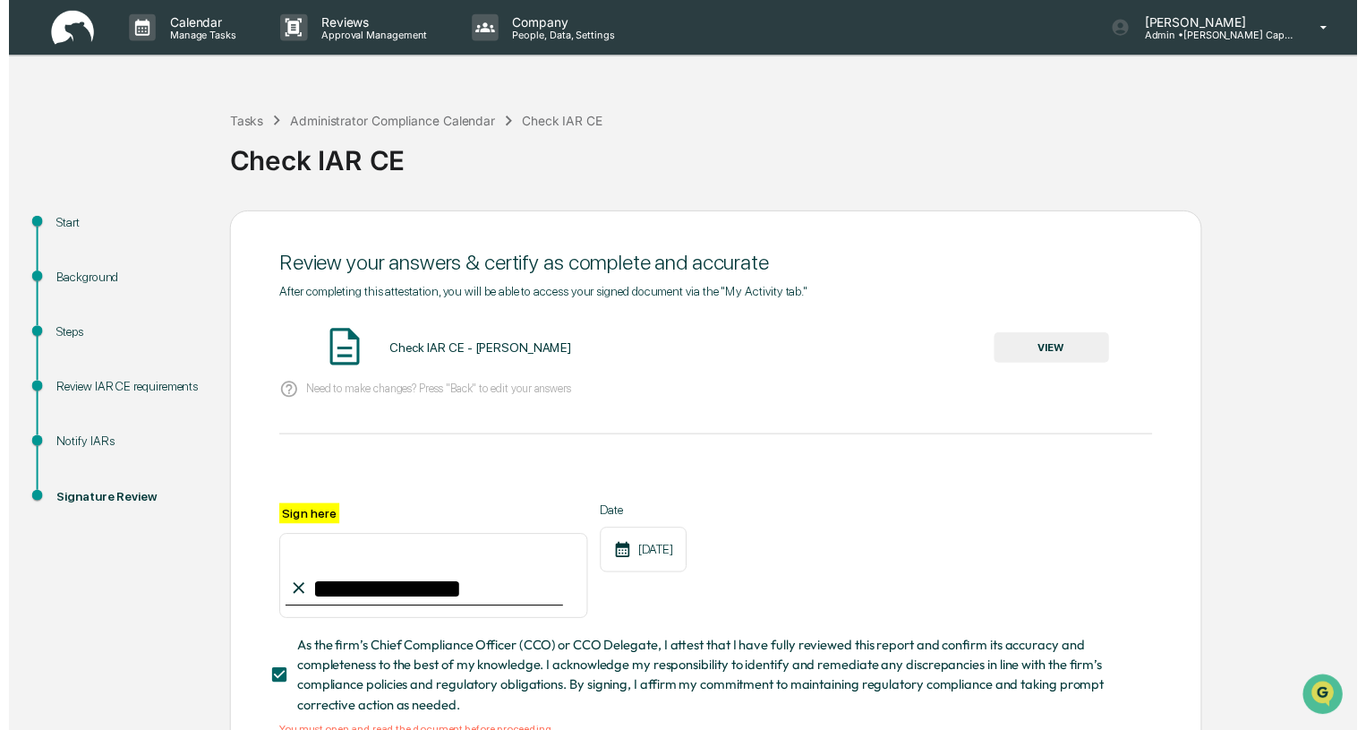
scroll to position [134, 0]
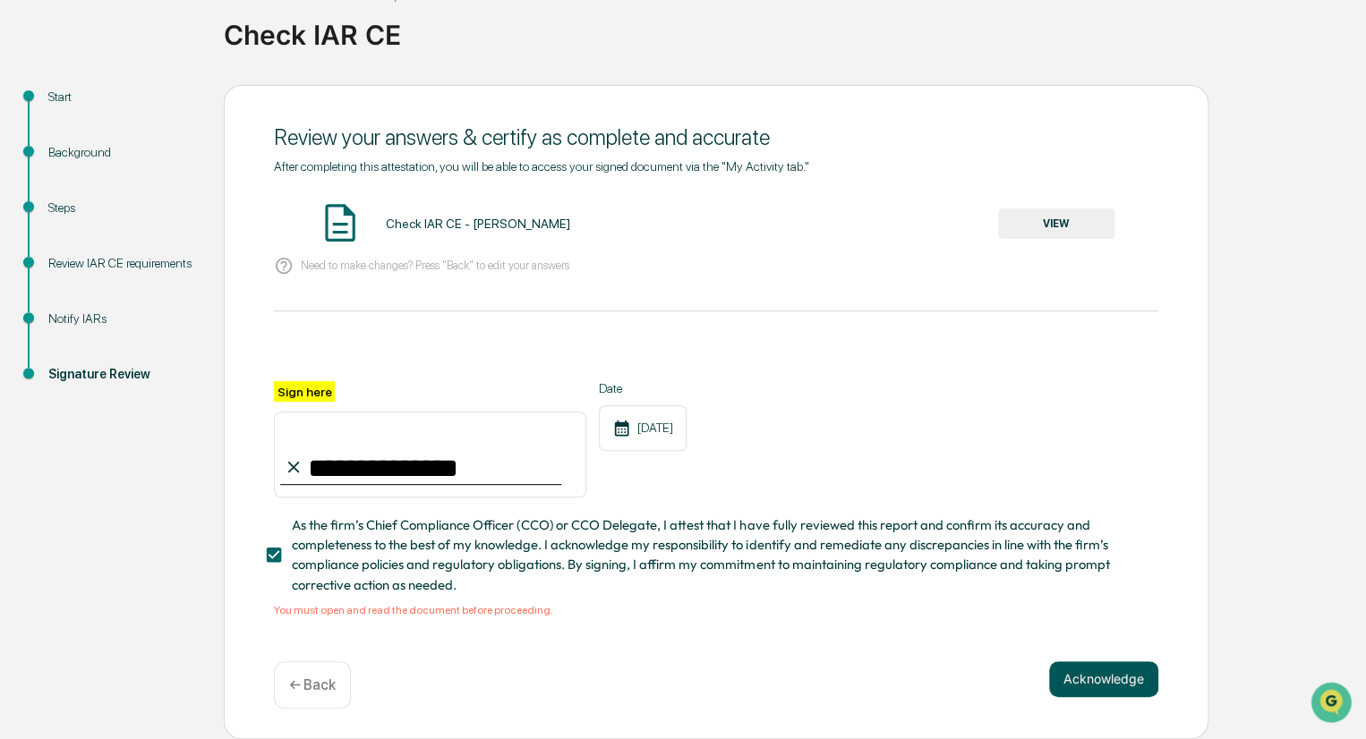
click at [1094, 684] on button "Acknowledge" at bounding box center [1103, 679] width 109 height 36
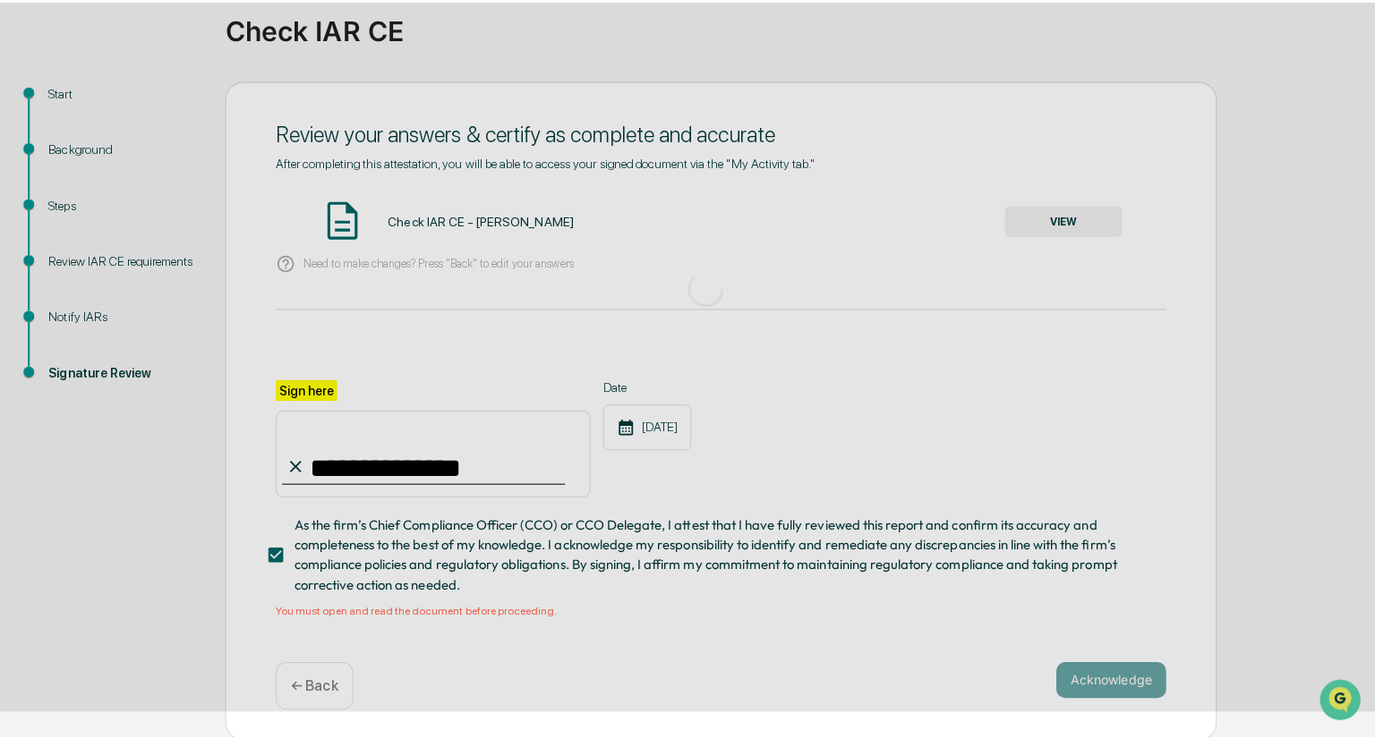
scroll to position [0, 0]
